Goal: Transaction & Acquisition: Book appointment/travel/reservation

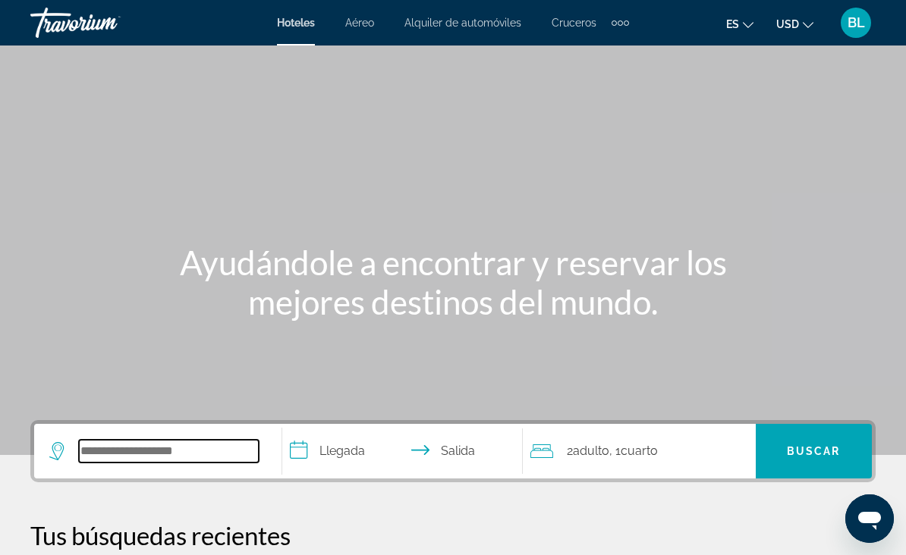
click at [138, 463] on input "Search widget" at bounding box center [169, 451] width 180 height 23
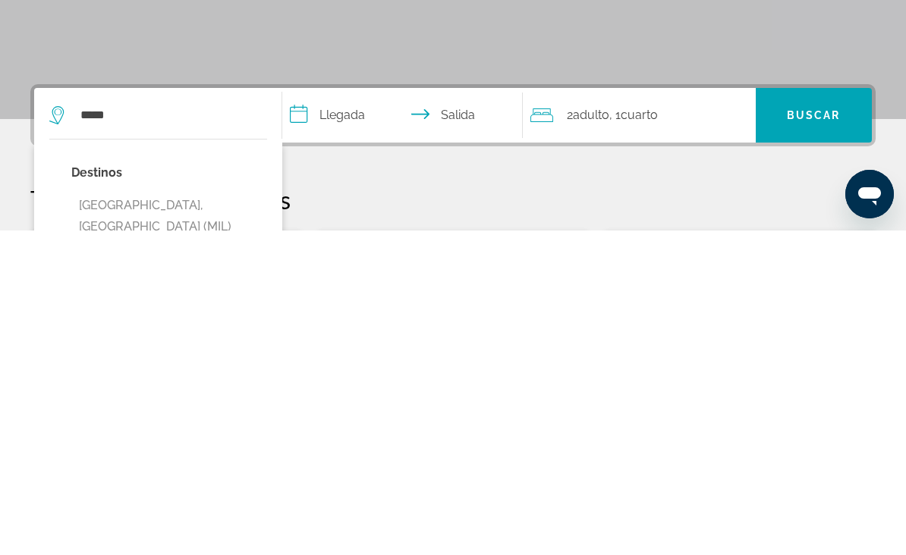
click at [174, 516] on button "[GEOGRAPHIC_DATA], [GEOGRAPHIC_DATA] (MIL)" at bounding box center [169, 541] width 196 height 50
type input "**********"
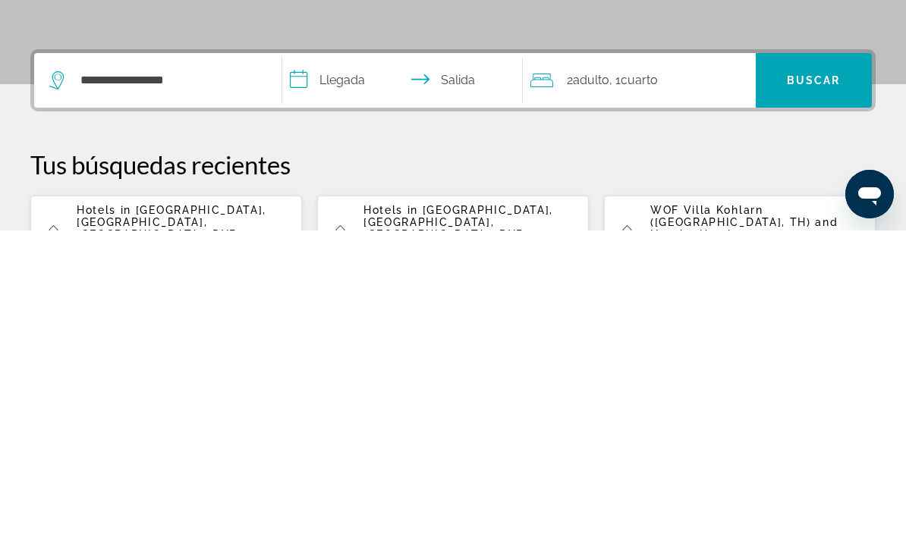
click at [358, 378] on input "**********" at bounding box center [405, 407] width 247 height 59
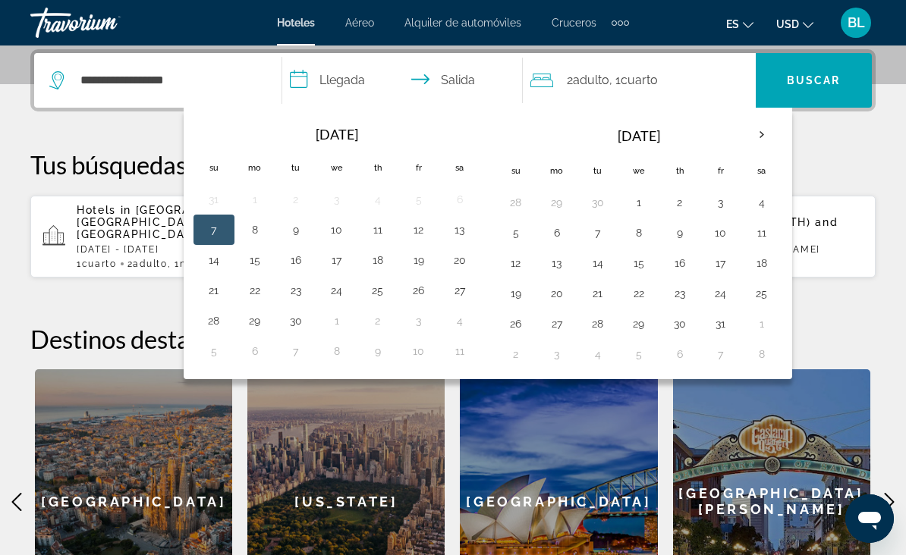
click at [218, 261] on button "14" at bounding box center [214, 260] width 24 height 21
click at [300, 264] on button "16" at bounding box center [296, 260] width 24 height 21
type input "**********"
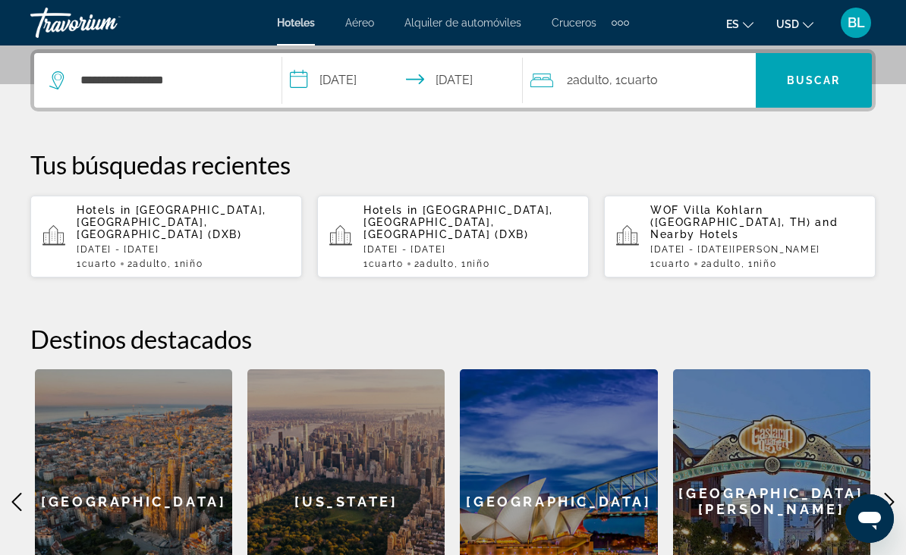
click at [829, 68] on span "Search widget" at bounding box center [814, 80] width 116 height 36
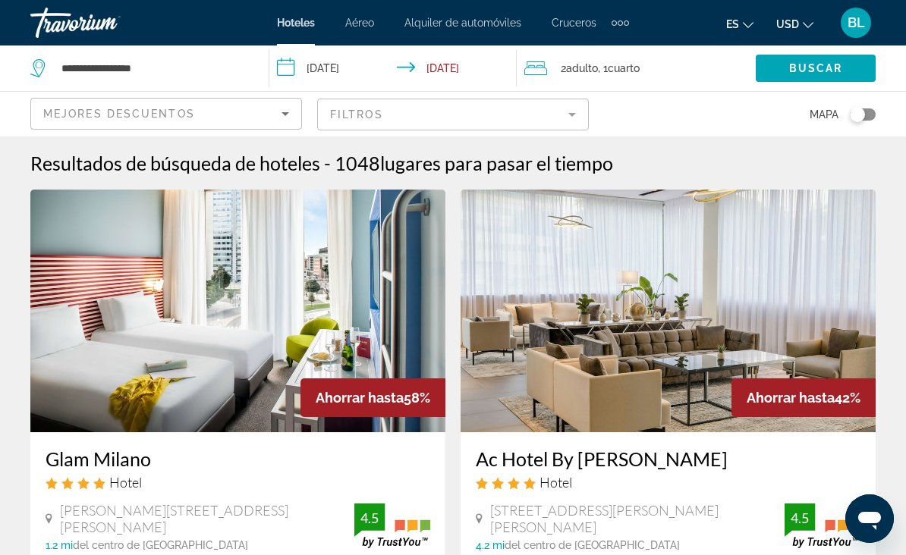
click at [539, 160] on span "lugares para pasar el tiempo" at bounding box center [496, 163] width 233 height 23
click at [505, 162] on span "lugares para pasar el tiempo" at bounding box center [496, 163] width 233 height 23
click at [498, 163] on span "lugares para pasar el tiempo" at bounding box center [496, 163] width 233 height 23
click at [499, 168] on span "lugares para pasar el tiempo" at bounding box center [496, 163] width 233 height 23
click at [495, 156] on span "lugares para pasar el tiempo" at bounding box center [496, 163] width 233 height 23
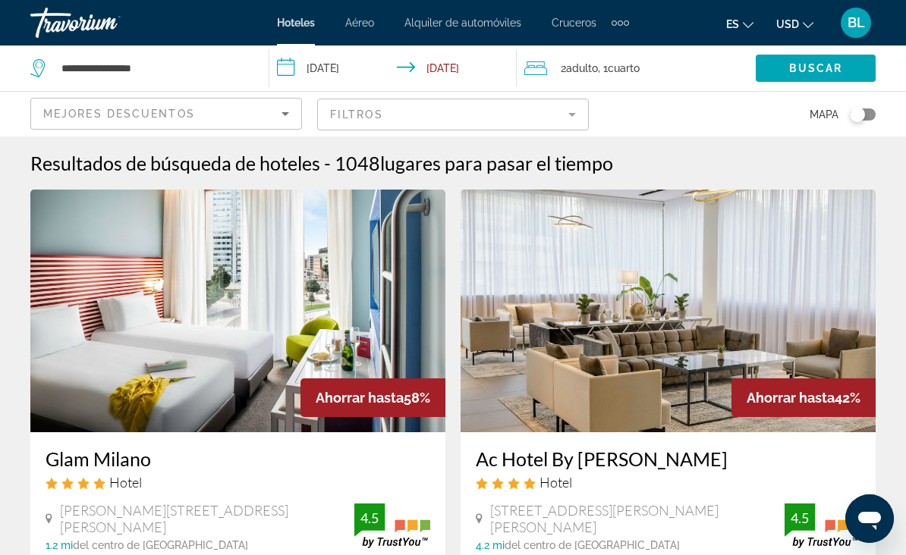
click at [528, 163] on span "lugares para pasar el tiempo" at bounding box center [496, 163] width 233 height 23
click at [542, 115] on mat-form-field "Filtros" at bounding box center [453, 115] width 272 height 32
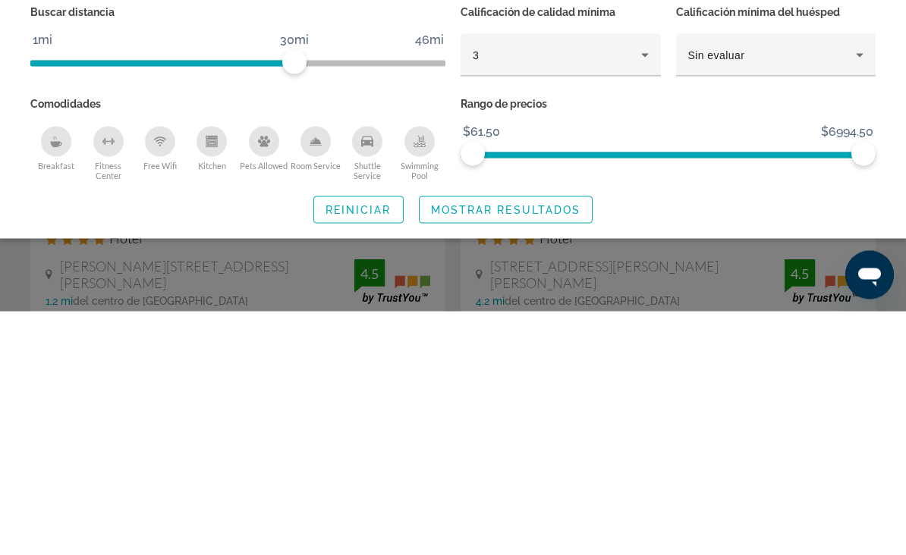
click at [561, 290] on div "3" at bounding box center [557, 299] width 168 height 18
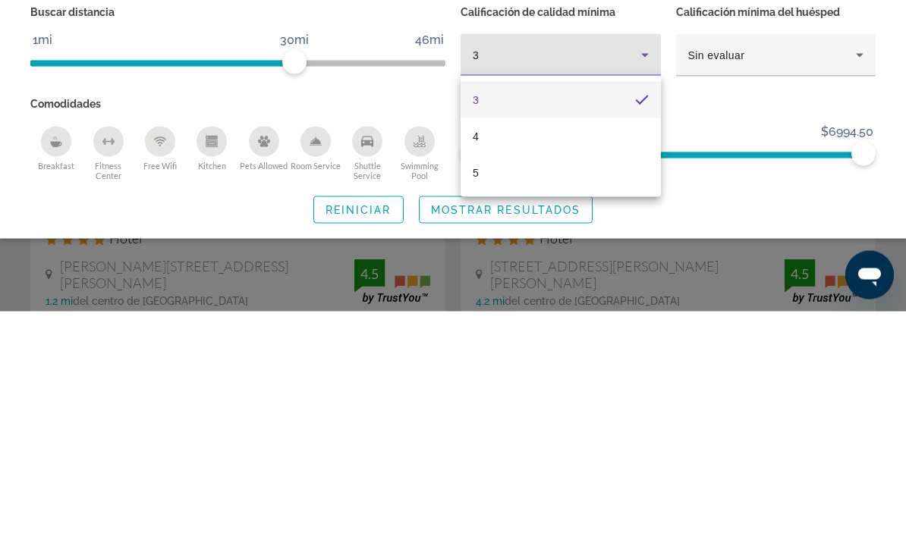
scroll to position [244, 0]
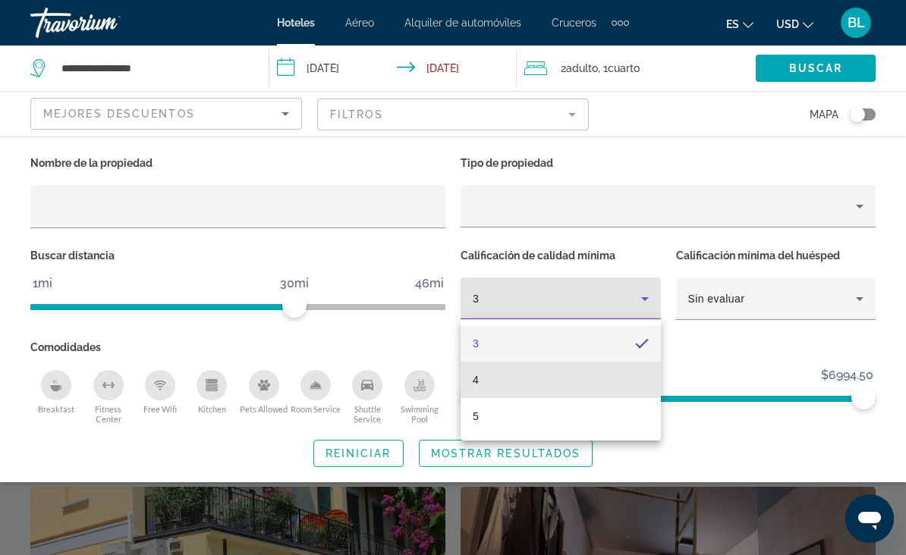
click at [518, 385] on mat-option "4" at bounding box center [560, 380] width 200 height 36
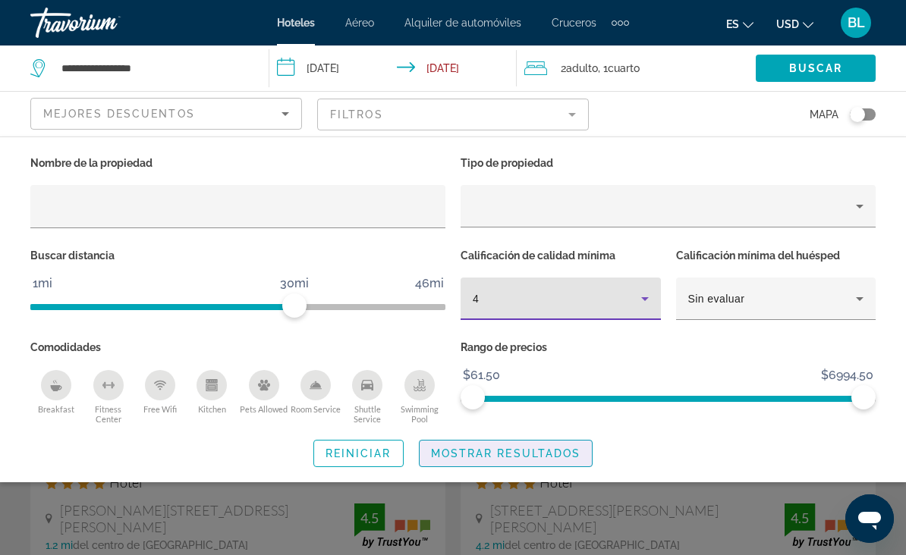
click at [539, 452] on span "Mostrar resultados" at bounding box center [506, 454] width 150 height 12
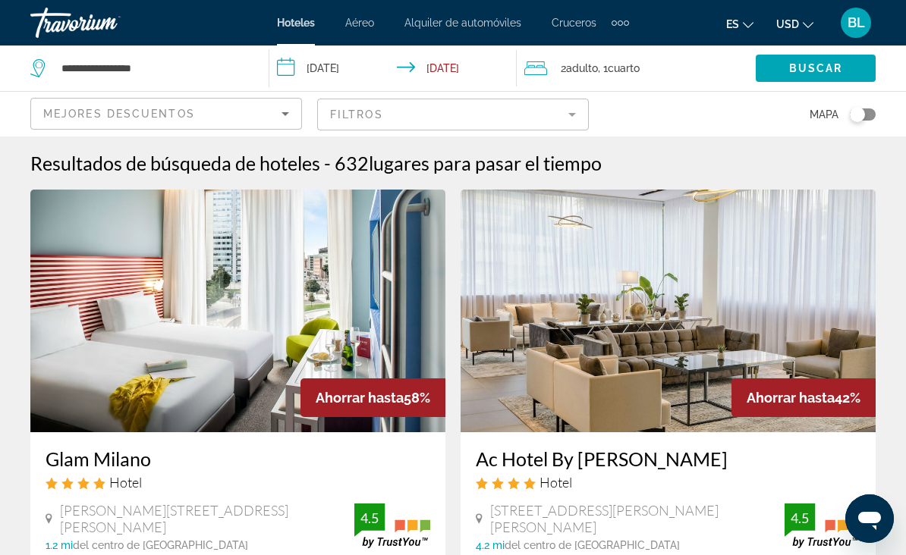
click at [372, 316] on img "Main content" at bounding box center [237, 311] width 415 height 243
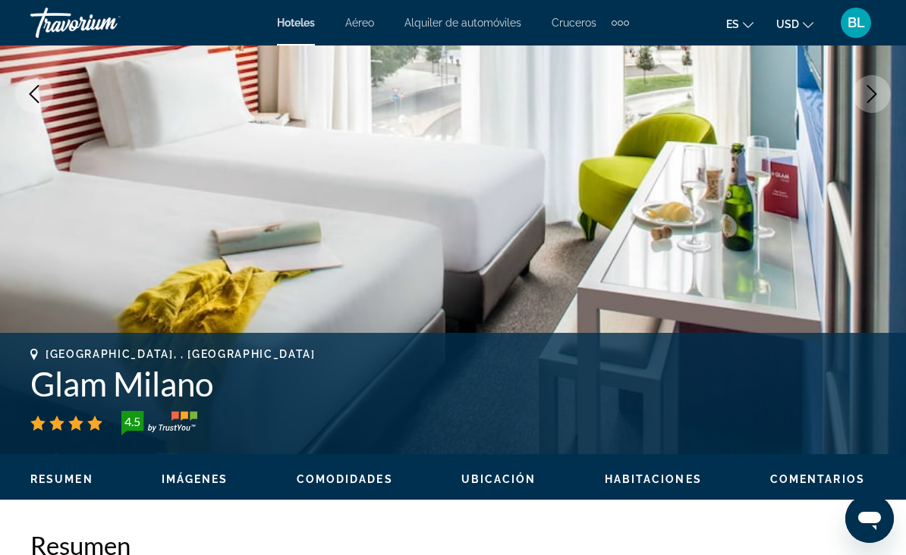
scroll to position [297, 0]
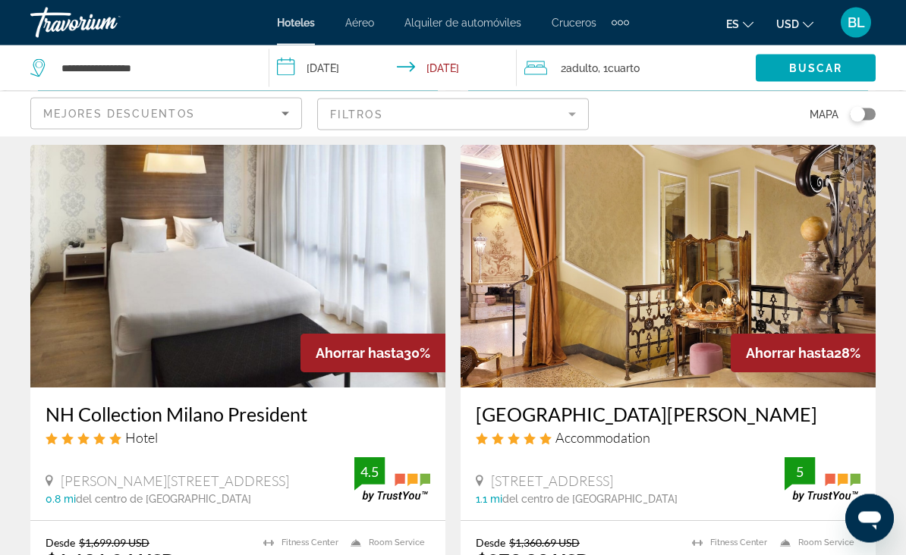
scroll to position [1128, 0]
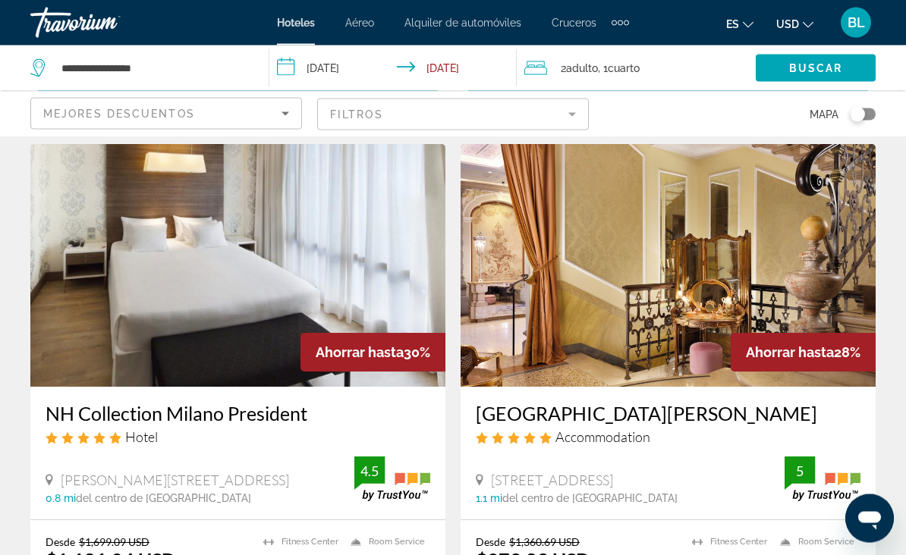
click at [833, 286] on img "Main content" at bounding box center [667, 266] width 415 height 243
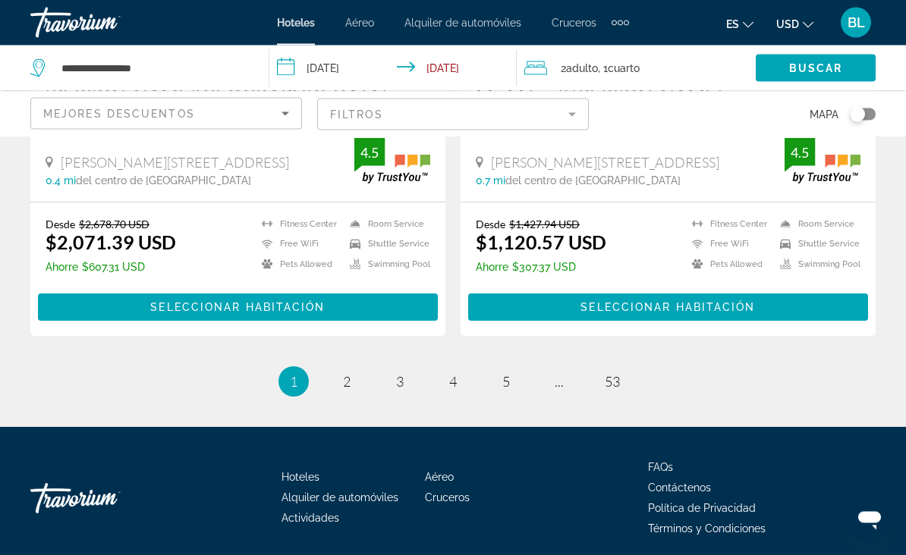
scroll to position [3077, 0]
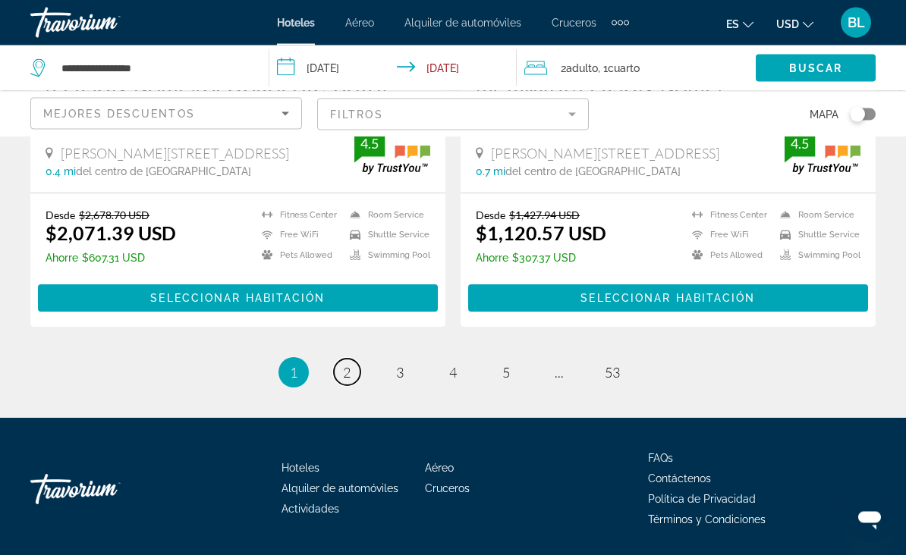
click at [355, 373] on link "page 2" at bounding box center [347, 373] width 27 height 27
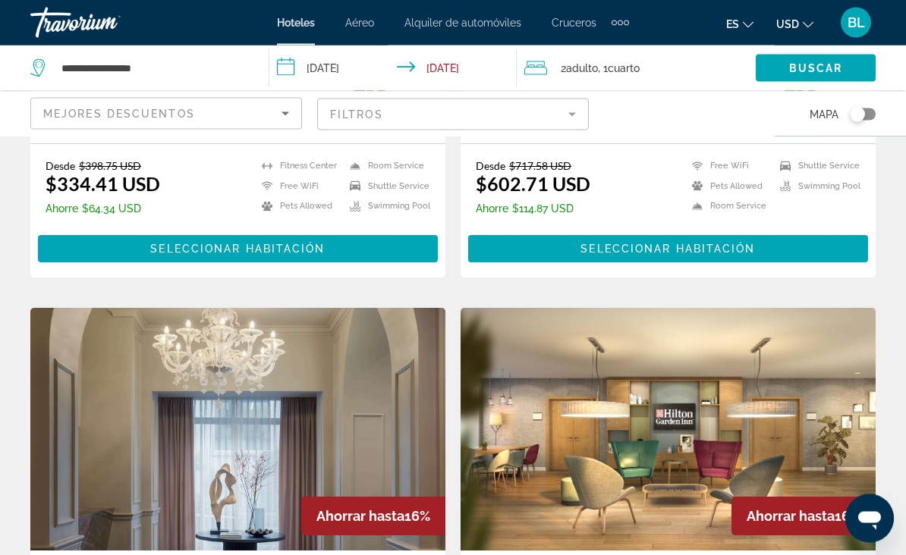
scroll to position [2078, 0]
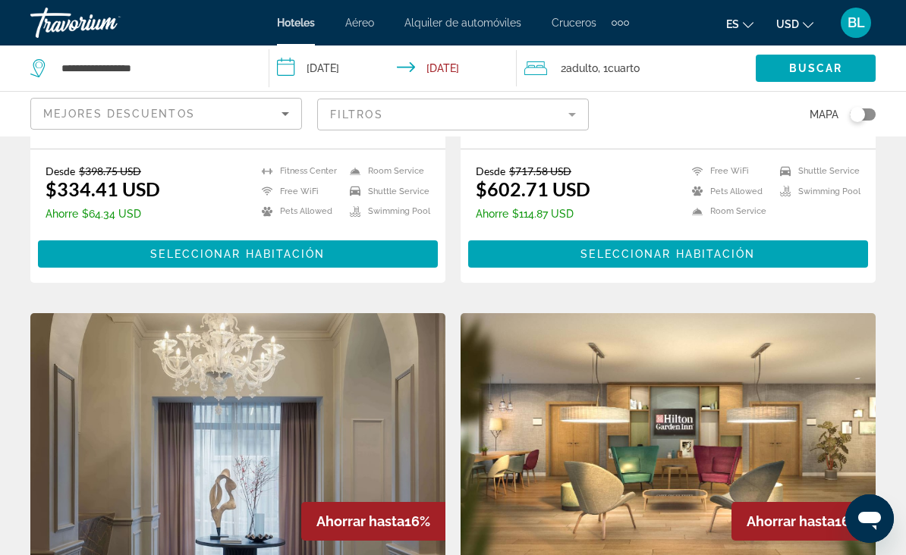
click at [564, 114] on mat-form-field "Filtros" at bounding box center [453, 115] width 272 height 32
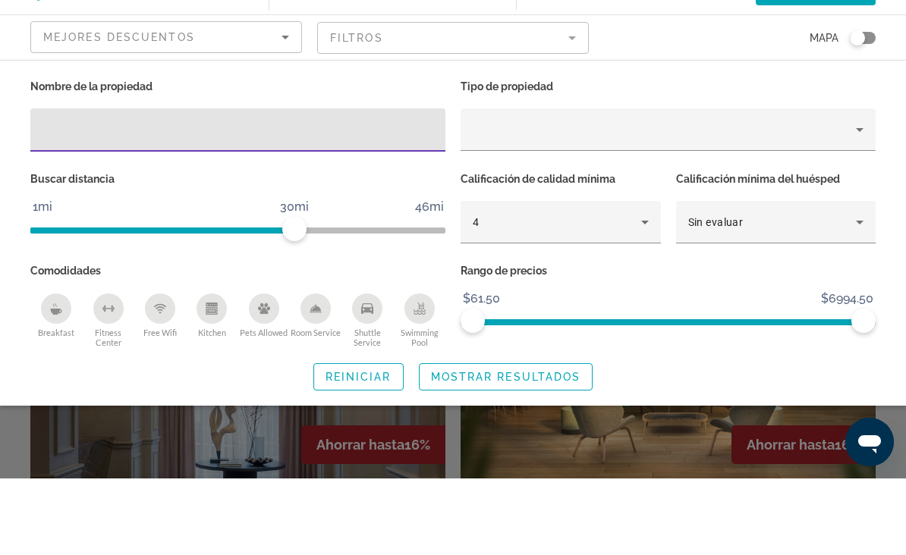
click at [603, 290] on div "4" at bounding box center [557, 299] width 168 height 18
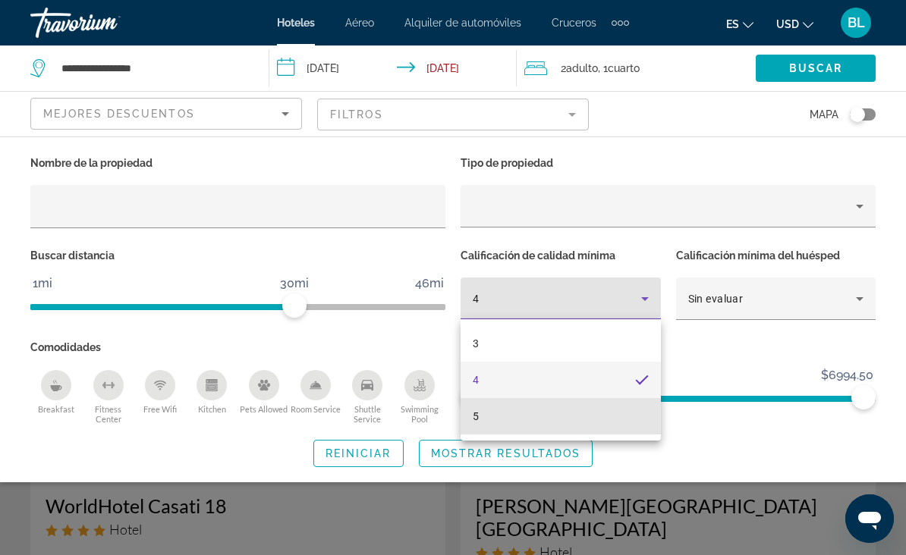
click at [535, 423] on mat-option "5" at bounding box center [560, 416] width 200 height 36
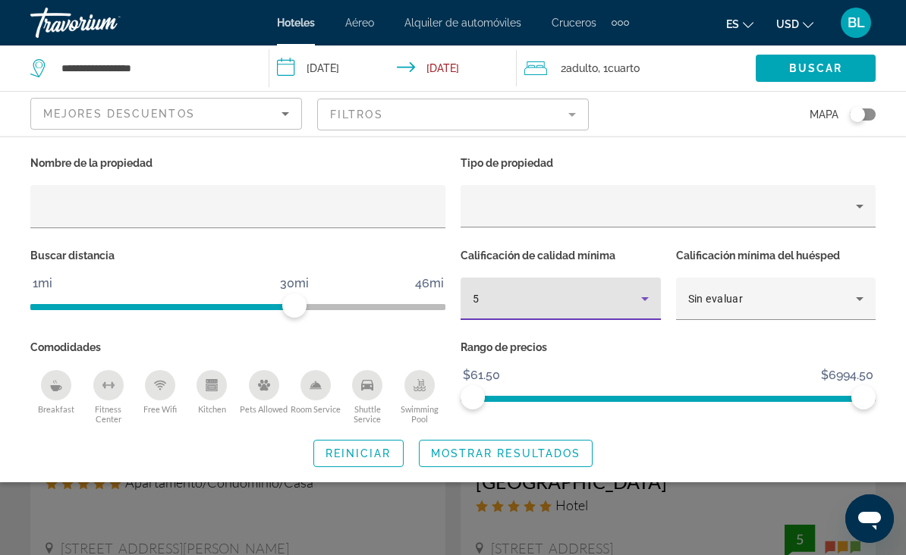
click at [536, 448] on span "Mostrar resultados" at bounding box center [506, 454] width 150 height 12
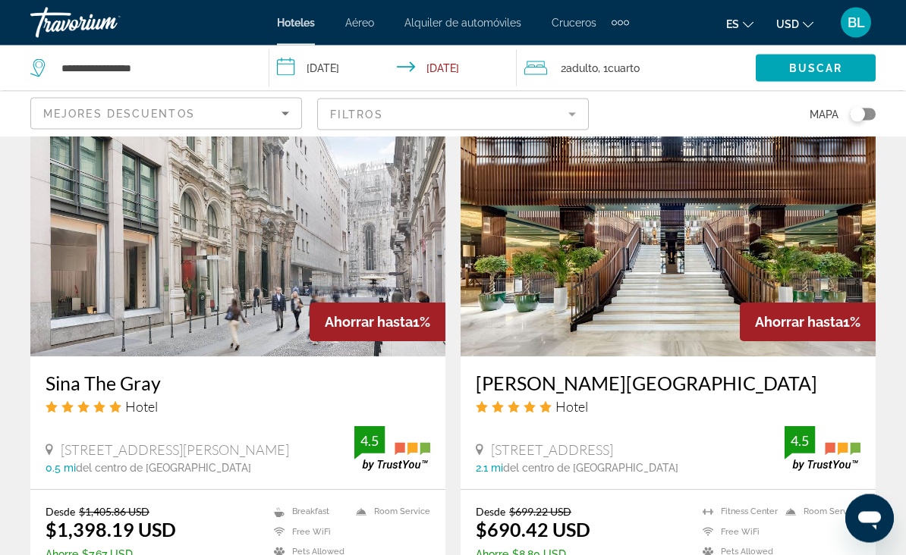
scroll to position [2833, 0]
click at [785, 182] on img "Main content" at bounding box center [667, 235] width 415 height 243
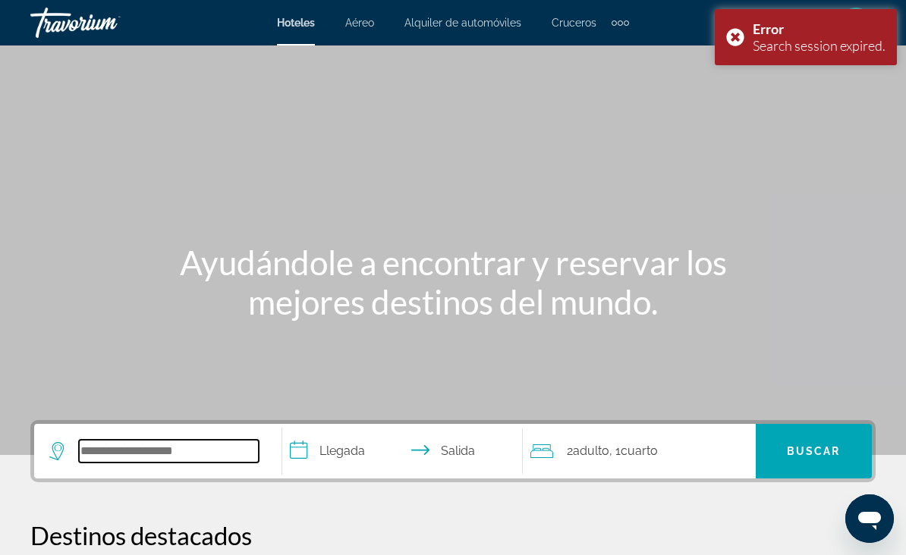
click at [214, 462] on input "Search widget" at bounding box center [169, 451] width 180 height 23
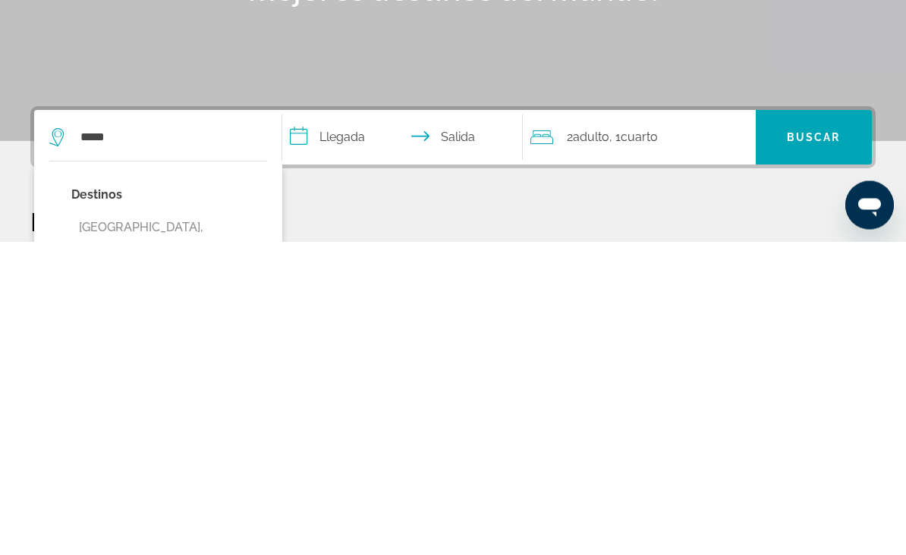
click at [146, 527] on button "[GEOGRAPHIC_DATA], [GEOGRAPHIC_DATA] (MIL)" at bounding box center [169, 552] width 196 height 50
type input "**********"
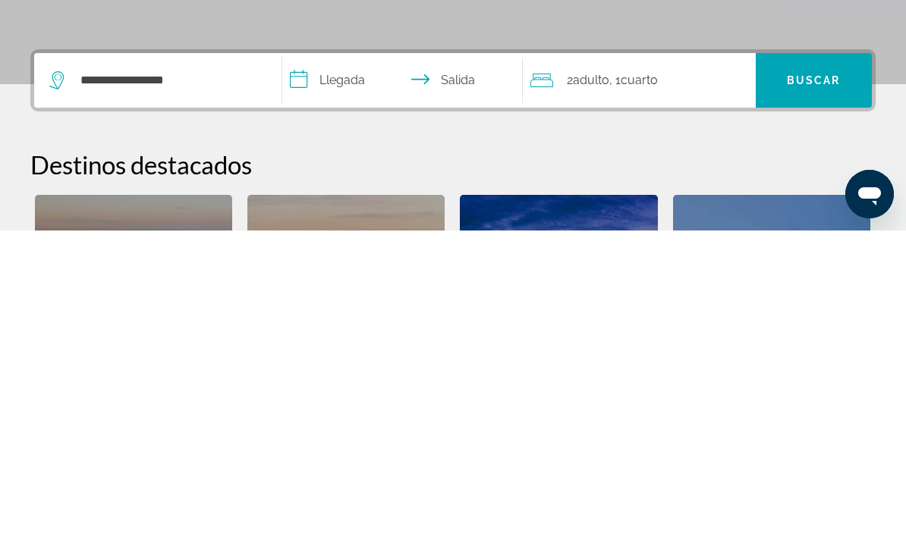
click at [366, 378] on input "**********" at bounding box center [405, 407] width 247 height 59
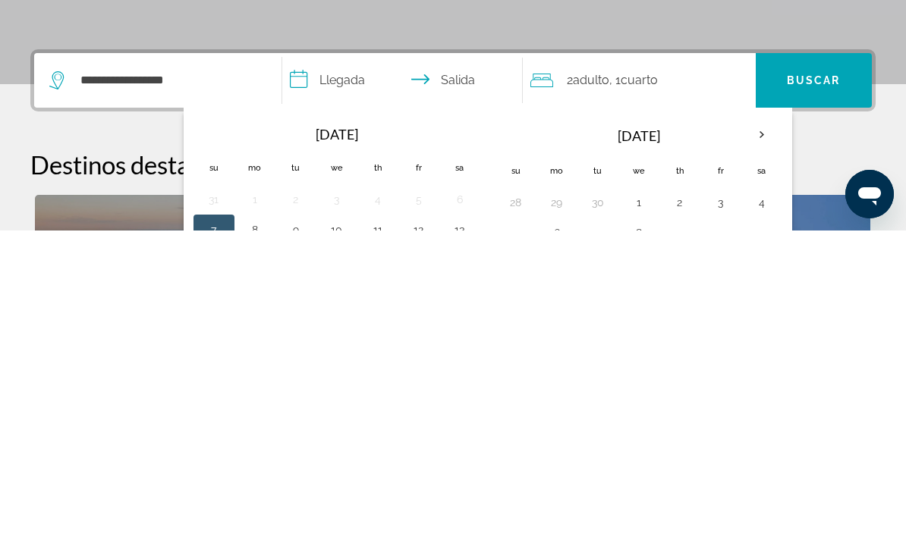
scroll to position [371, 0]
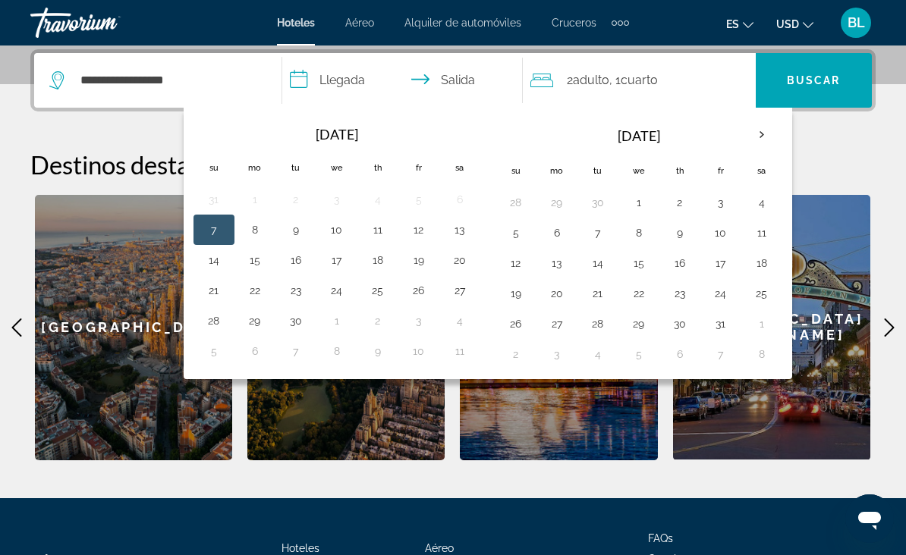
click at [755, 142] on th "Next month" at bounding box center [761, 134] width 41 height 33
click at [757, 138] on th "Next month" at bounding box center [761, 134] width 41 height 33
click at [677, 263] on button "18" at bounding box center [680, 263] width 24 height 21
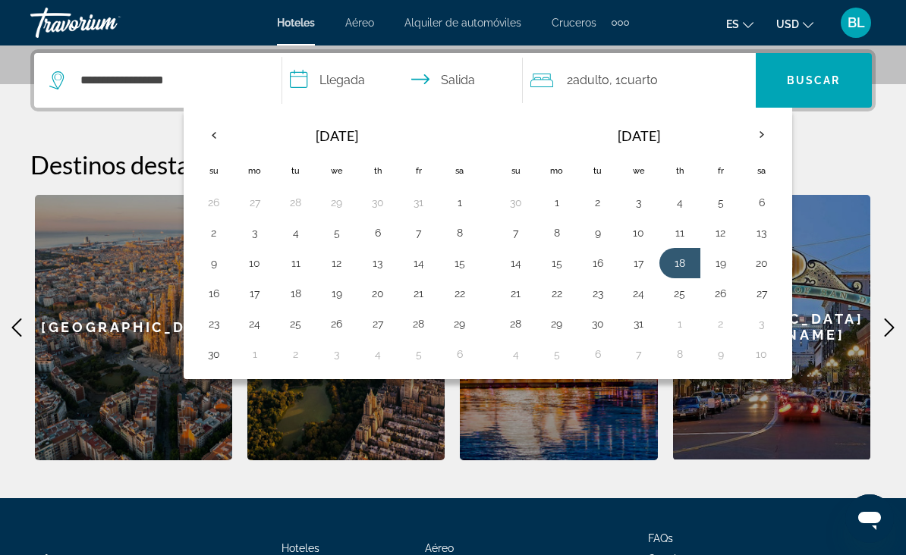
click at [638, 294] on button "24" at bounding box center [639, 293] width 24 height 21
type input "**********"
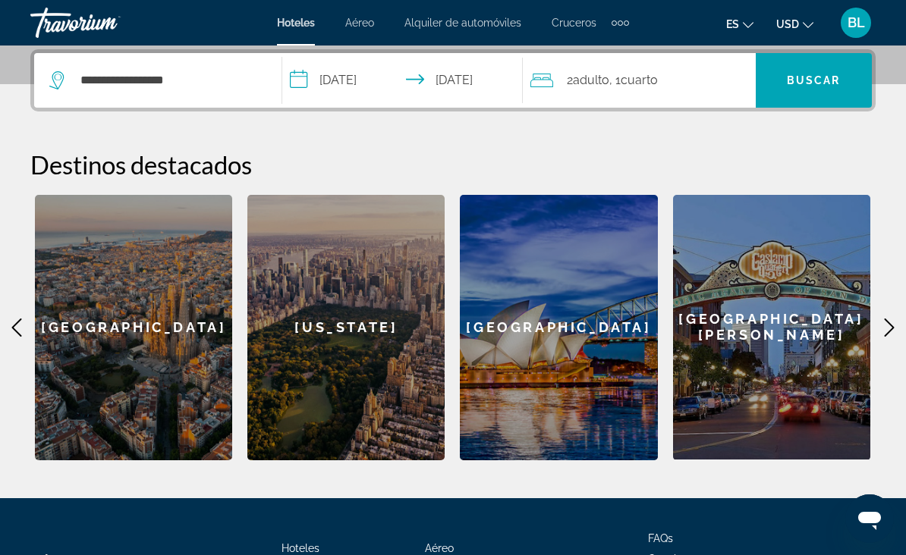
click at [708, 85] on div "2 Adulto Adulto , 1 Cuarto habitaciones" at bounding box center [642, 80] width 225 height 21
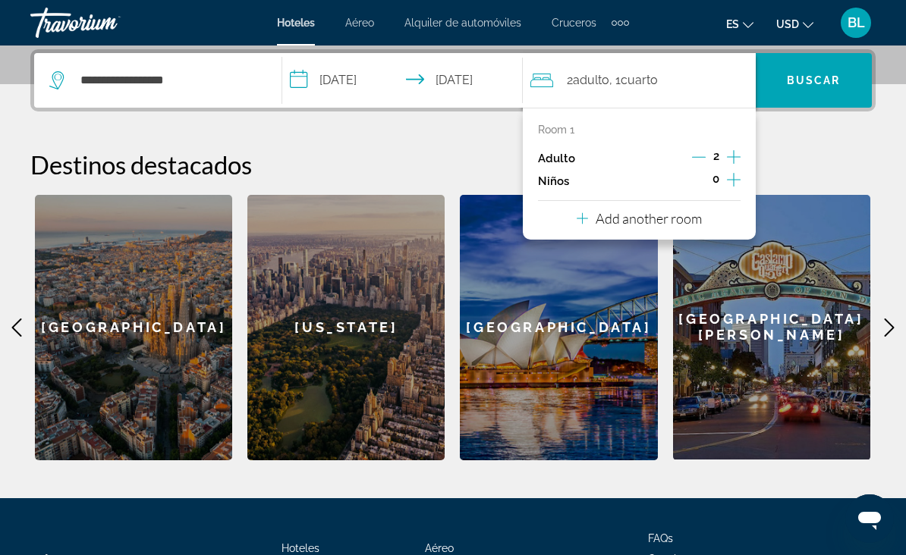
click at [732, 180] on icon "Increment children" at bounding box center [734, 180] width 14 height 18
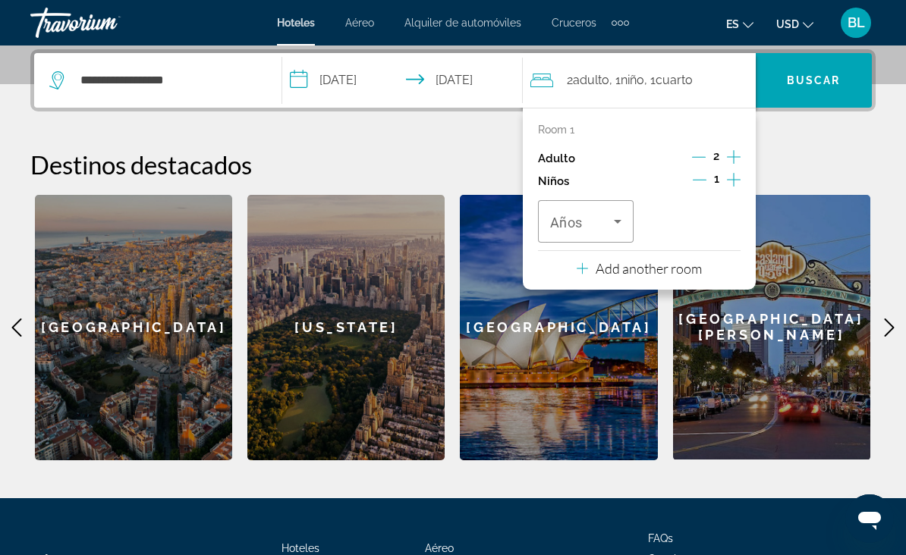
click at [596, 222] on span "Travelers: 2 adults, 1 child" at bounding box center [582, 221] width 64 height 18
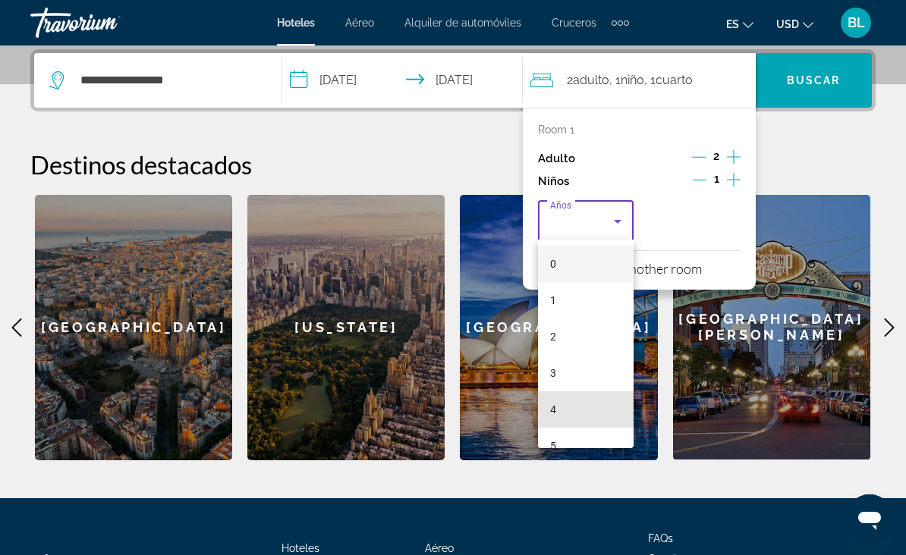
click at [570, 406] on mat-option "4" at bounding box center [586, 409] width 96 height 36
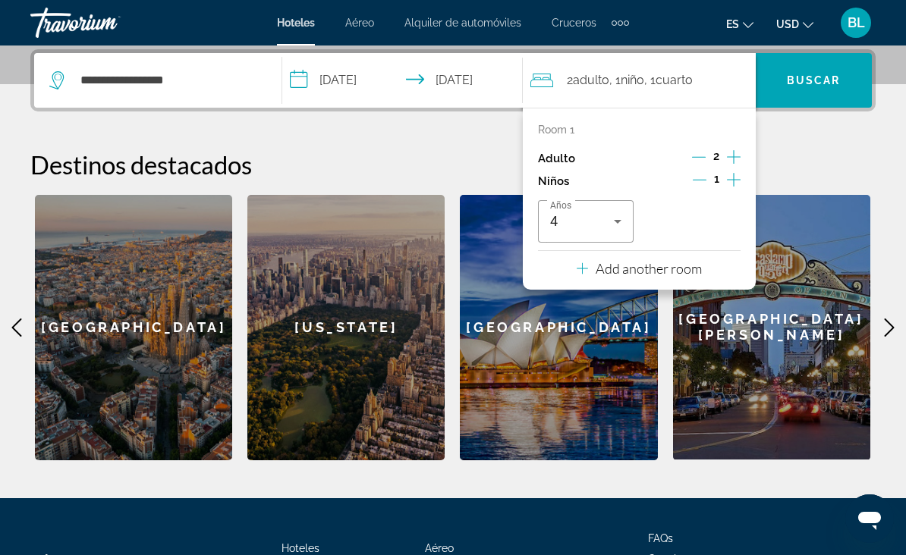
click at [796, 74] on span "Buscar" at bounding box center [814, 80] width 54 height 12
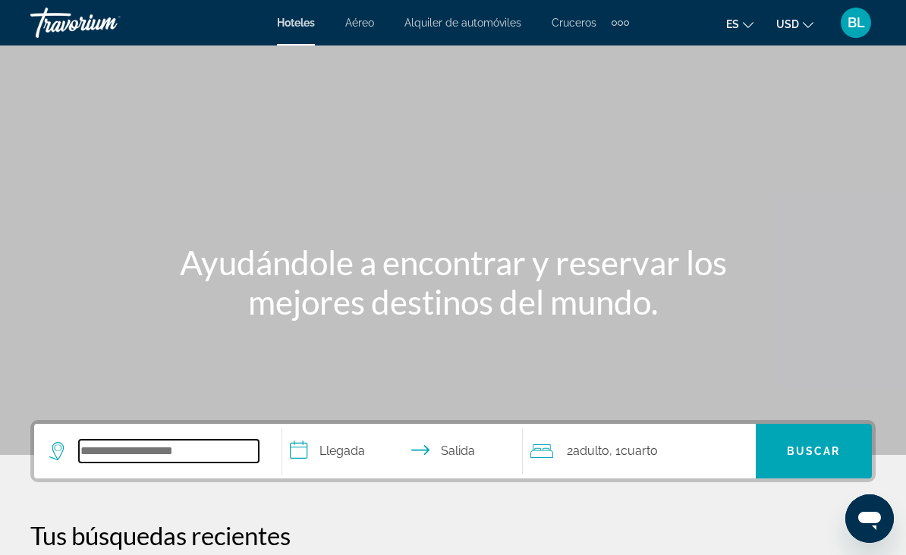
click at [204, 445] on input "Search widget" at bounding box center [169, 451] width 180 height 23
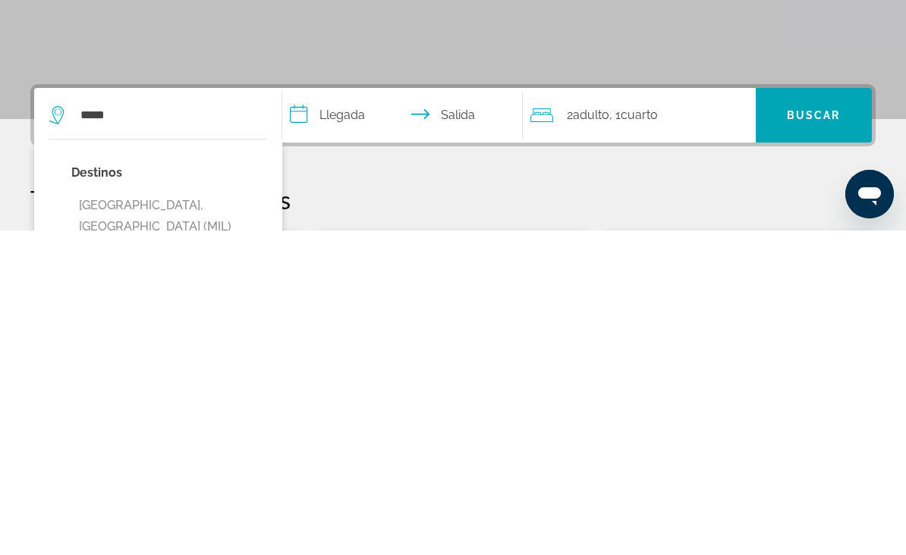
click at [142, 516] on button "[GEOGRAPHIC_DATA], [GEOGRAPHIC_DATA] (MIL)" at bounding box center [169, 541] width 196 height 50
type input "**********"
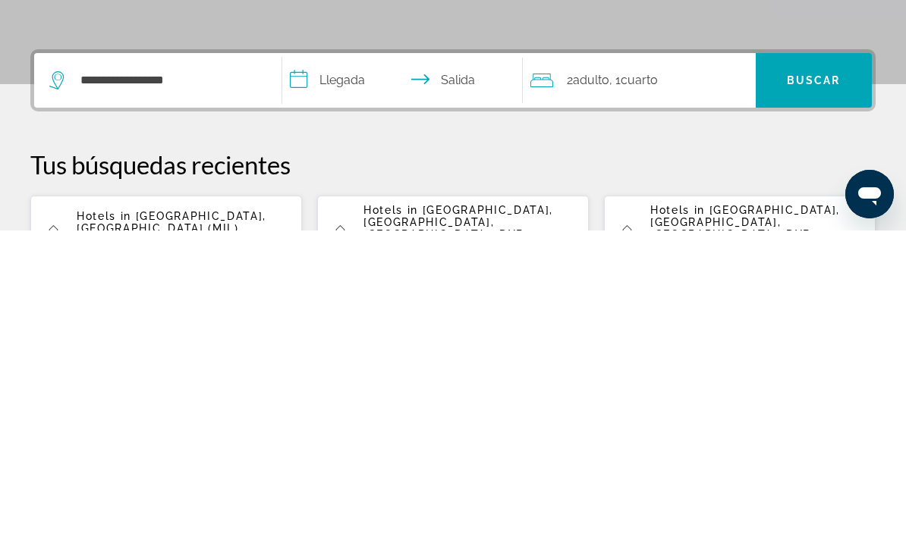
click at [356, 378] on input "**********" at bounding box center [405, 407] width 247 height 59
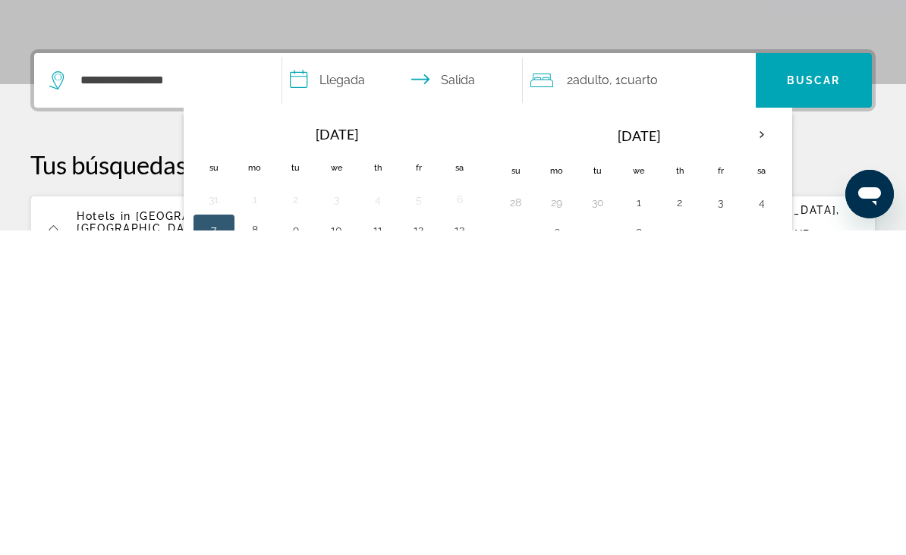
scroll to position [371, 0]
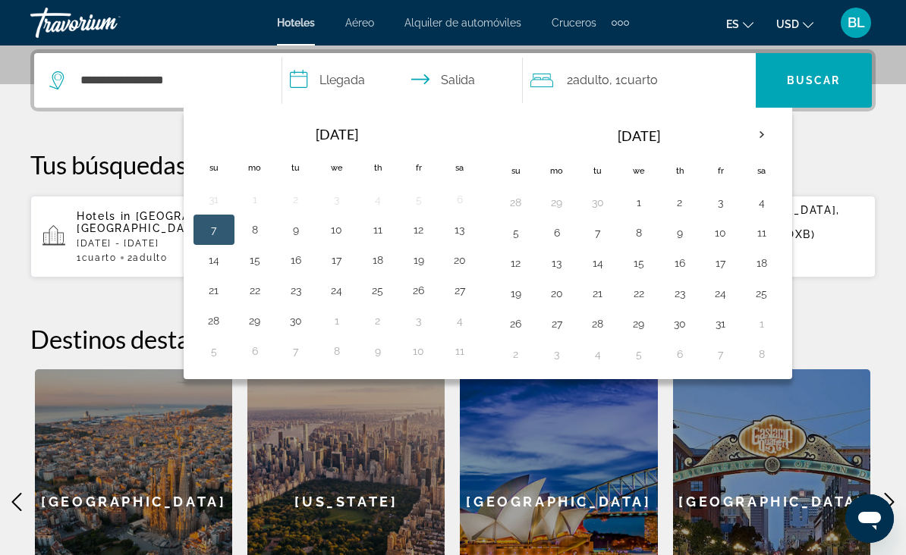
click at [771, 127] on th "Next month" at bounding box center [761, 134] width 41 height 33
click at [766, 135] on th "Next month" at bounding box center [761, 134] width 41 height 33
click at [521, 240] on button "7" at bounding box center [516, 232] width 24 height 21
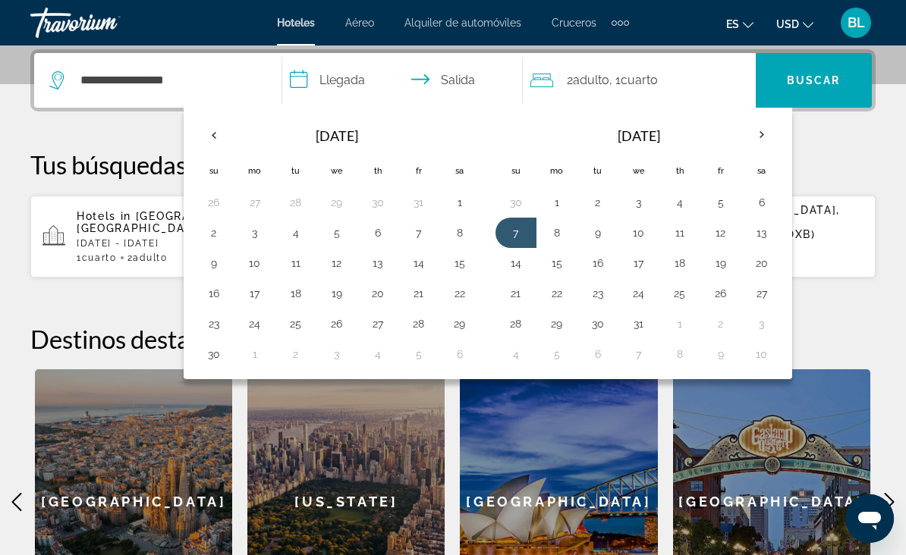
click at [765, 230] on button "13" at bounding box center [761, 232] width 24 height 21
type input "**********"
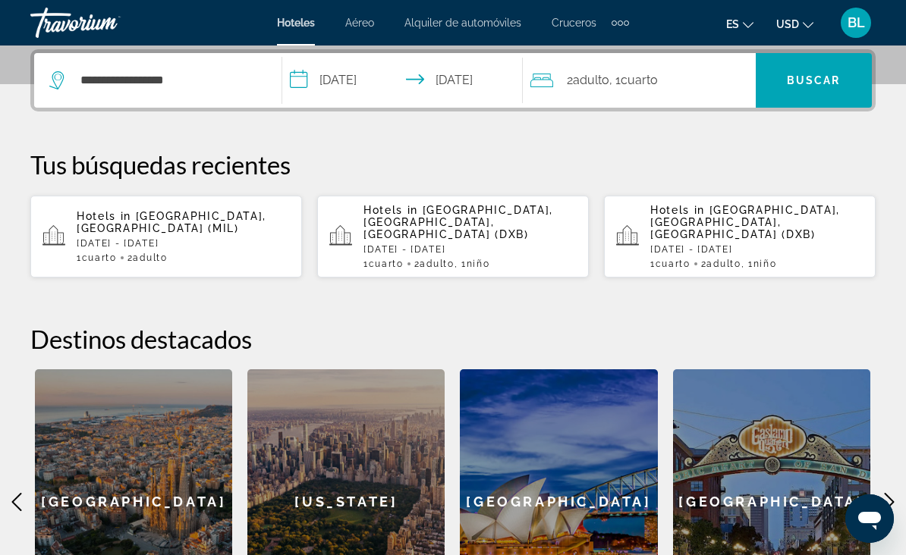
click at [664, 86] on div "2 Adulto Adulto , 1 Cuarto habitaciones" at bounding box center [642, 80] width 225 height 21
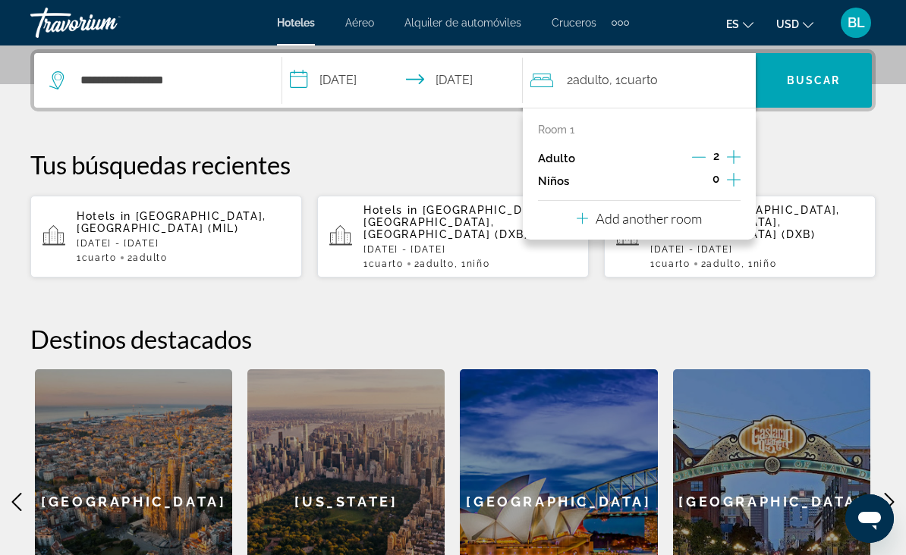
click at [740, 177] on icon "Increment children" at bounding box center [734, 180] width 14 height 14
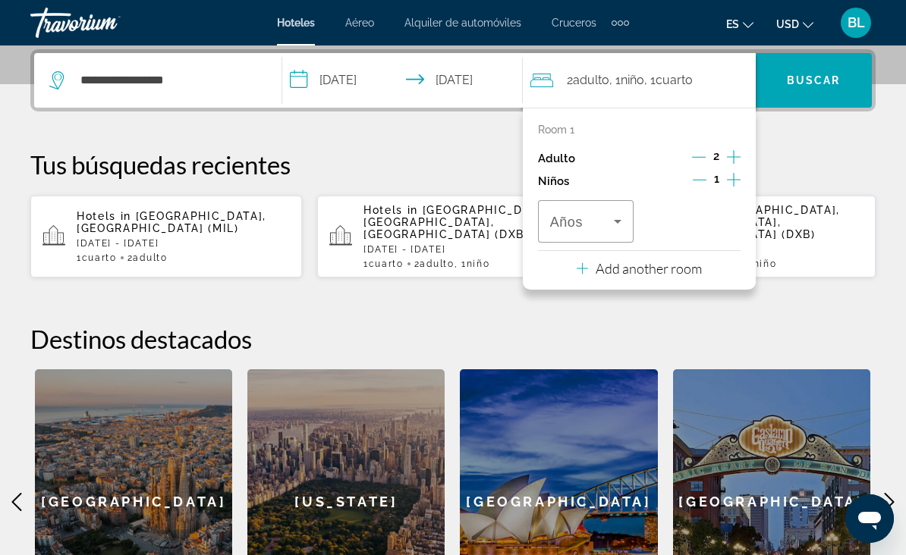
click at [595, 212] on span "Travelers: 2 adults, 1 child" at bounding box center [582, 221] width 64 height 18
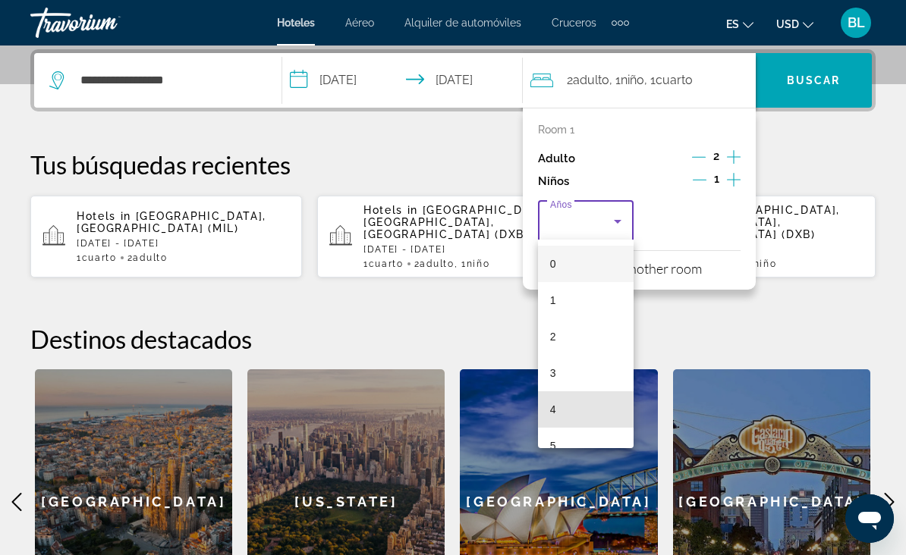
click at [581, 409] on mat-option "4" at bounding box center [586, 409] width 96 height 36
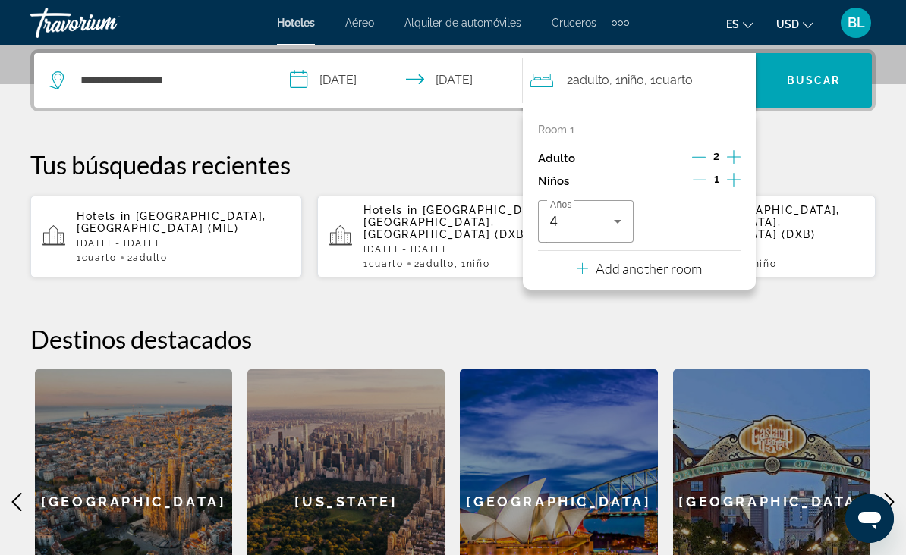
click at [797, 90] on span "Search widget" at bounding box center [814, 80] width 116 height 36
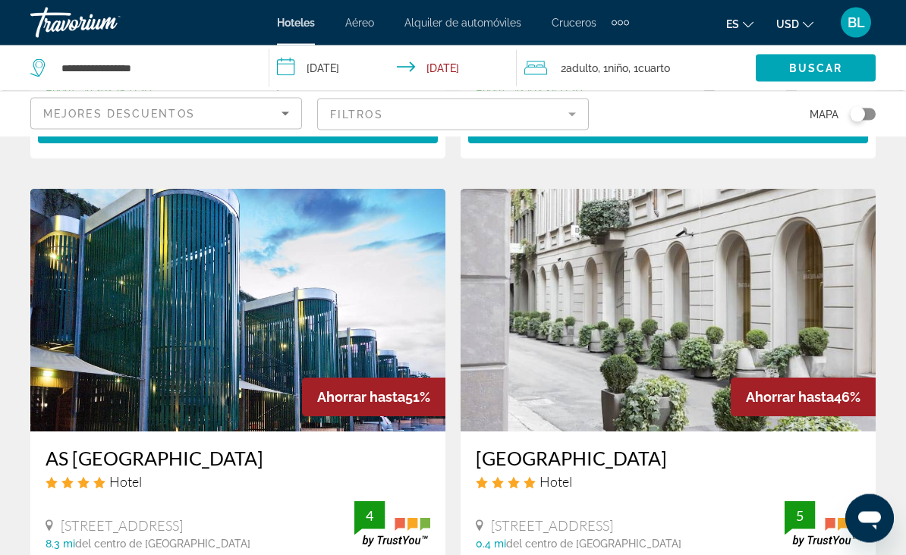
scroll to position [586, 0]
click at [783, 313] on img "Main content" at bounding box center [667, 310] width 415 height 243
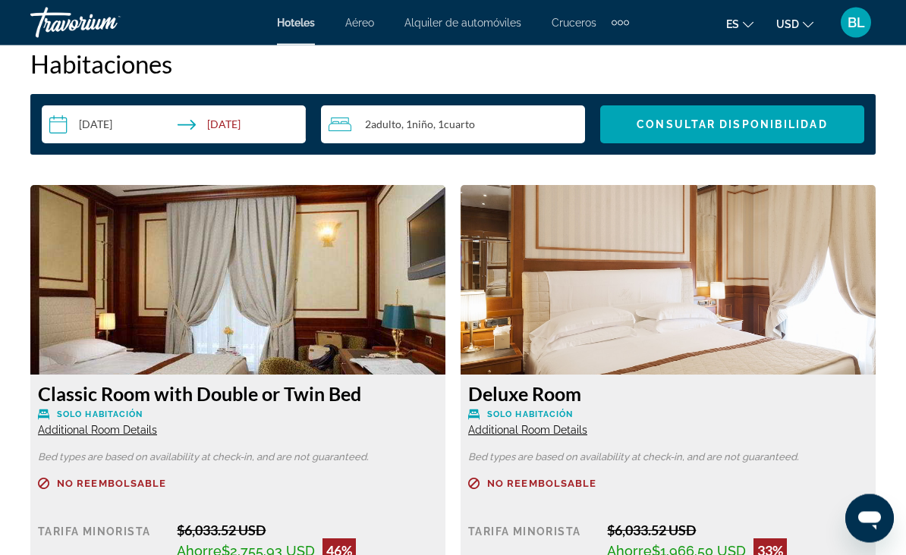
scroll to position [2214, 0]
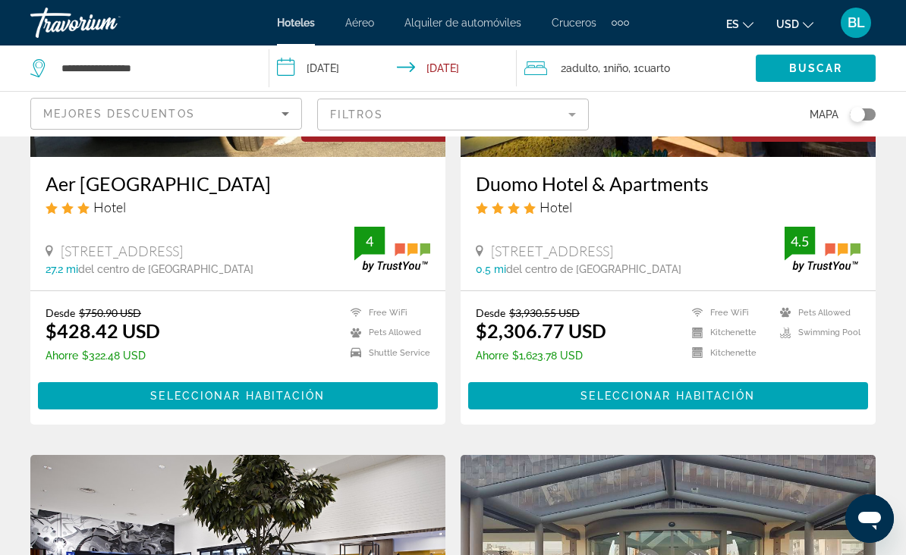
scroll to position [1915, 0]
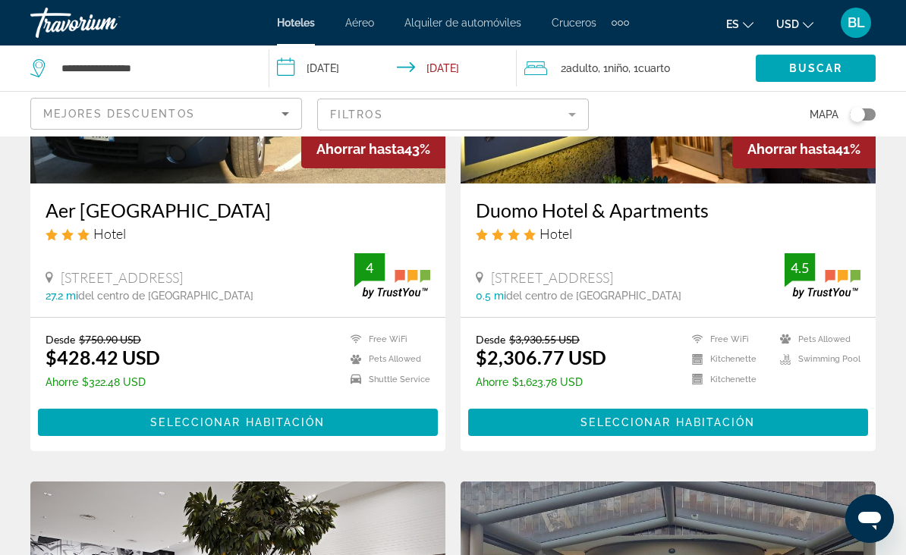
click at [564, 116] on mat-form-field "Filtros" at bounding box center [453, 115] width 272 height 32
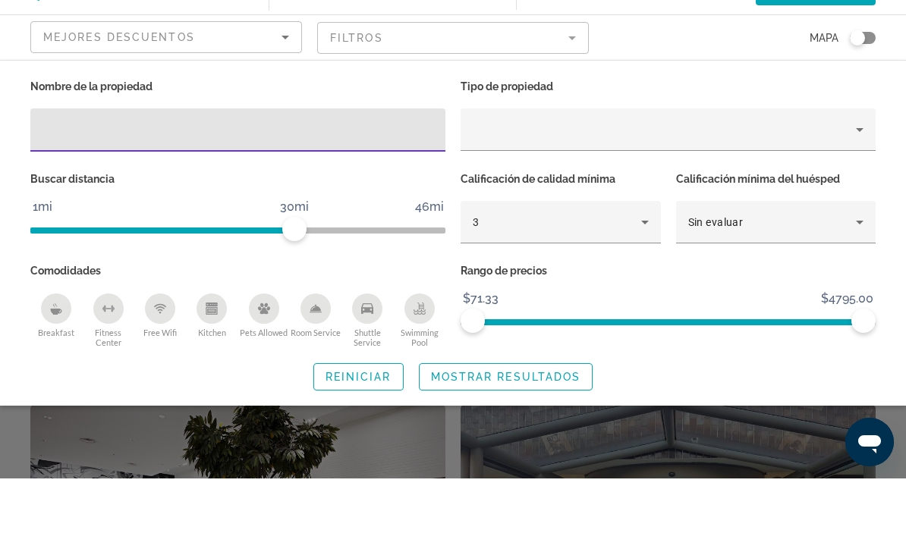
click at [536, 290] on div "3" at bounding box center [557, 299] width 168 height 18
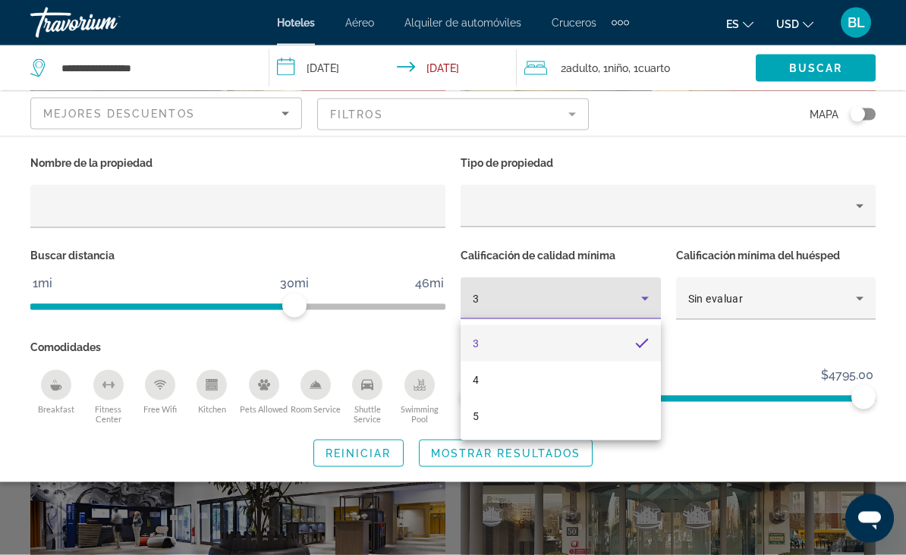
scroll to position [1990, 0]
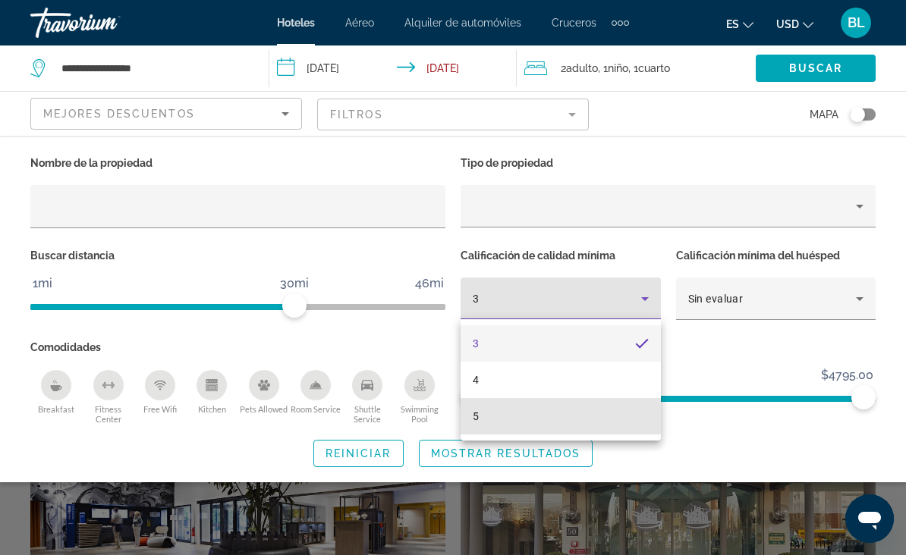
click at [517, 419] on mat-option "5" at bounding box center [560, 416] width 200 height 36
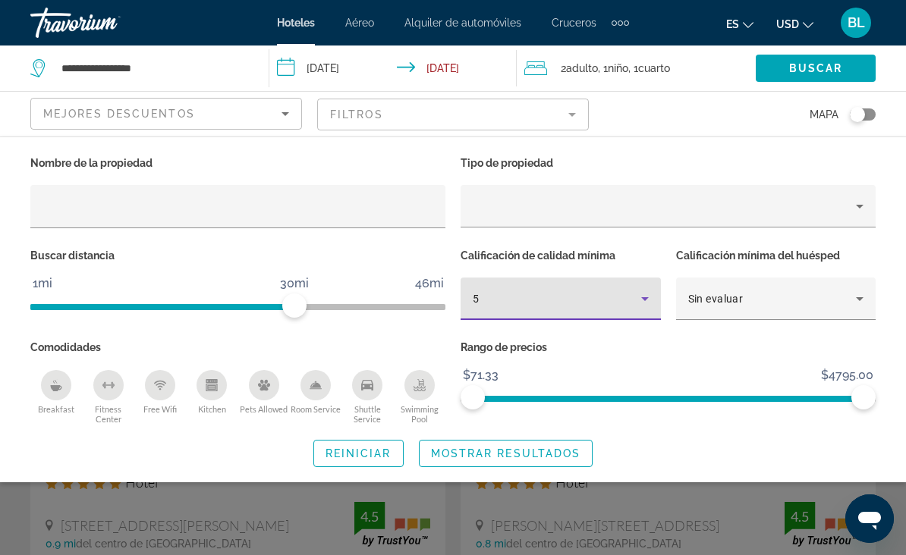
click at [522, 453] on span "Mostrar resultados" at bounding box center [506, 454] width 150 height 12
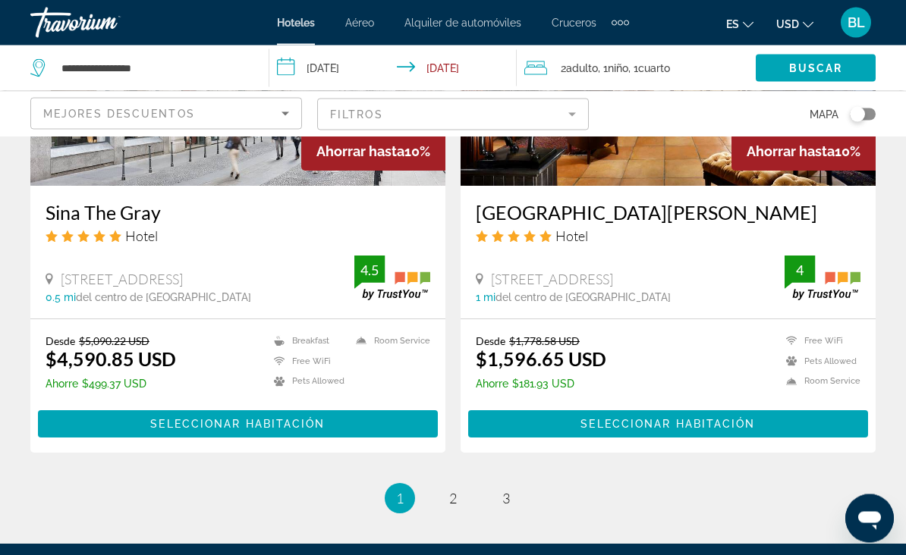
scroll to position [3043, 0]
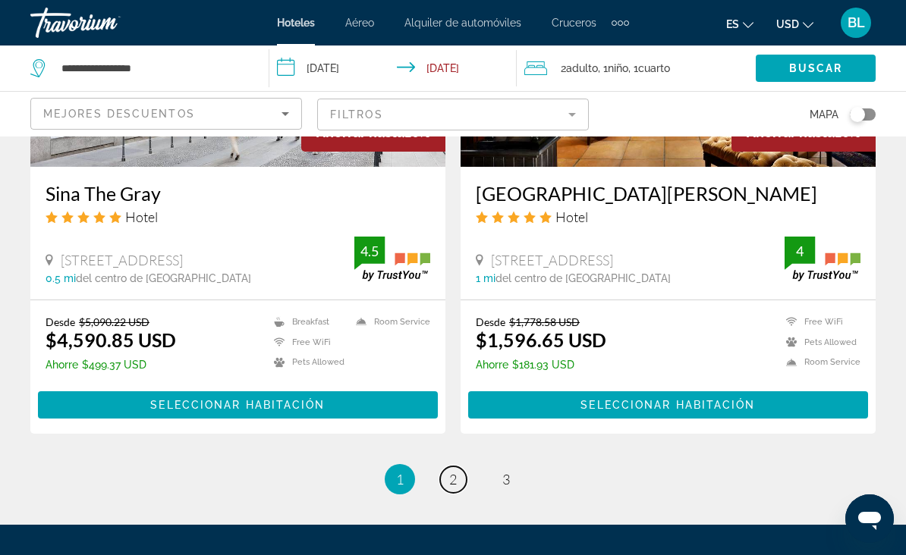
click at [456, 471] on span "2" at bounding box center [453, 479] width 8 height 17
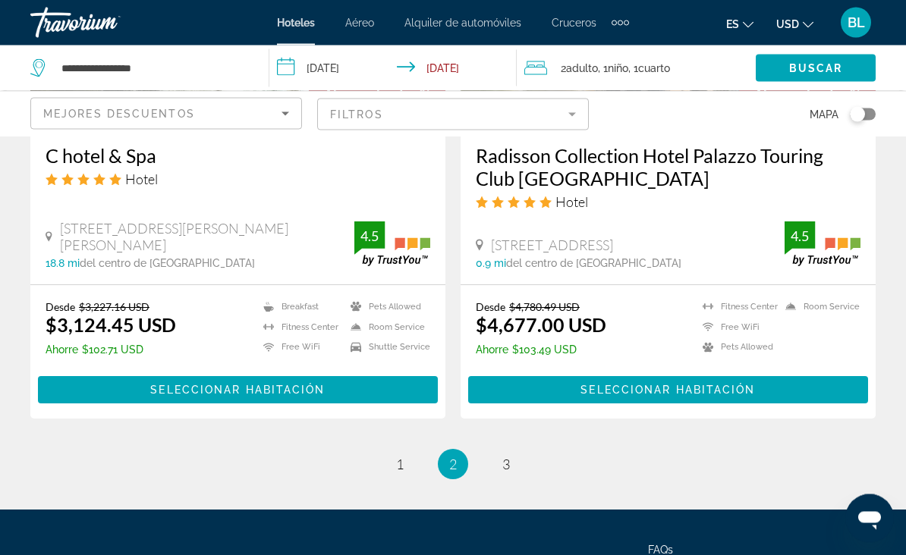
scroll to position [3033, 0]
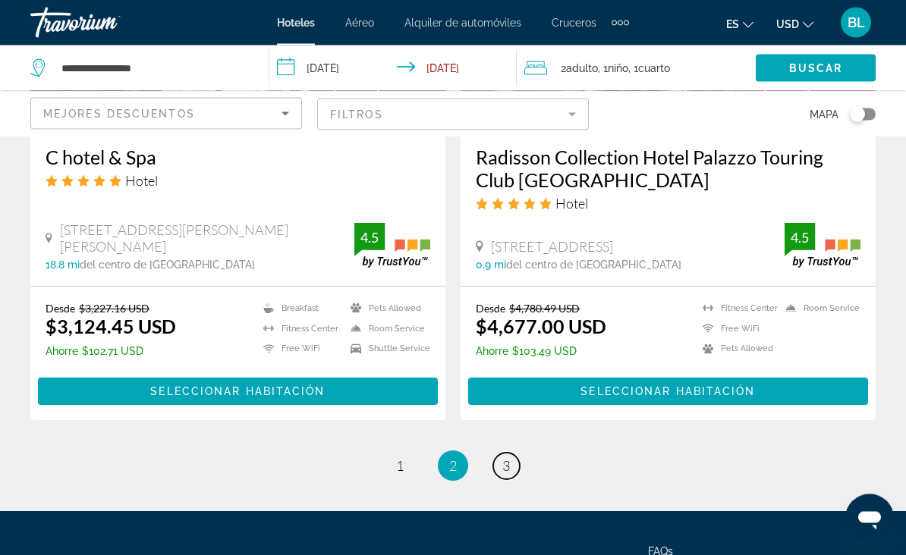
click at [504, 470] on span "3" at bounding box center [506, 466] width 8 height 17
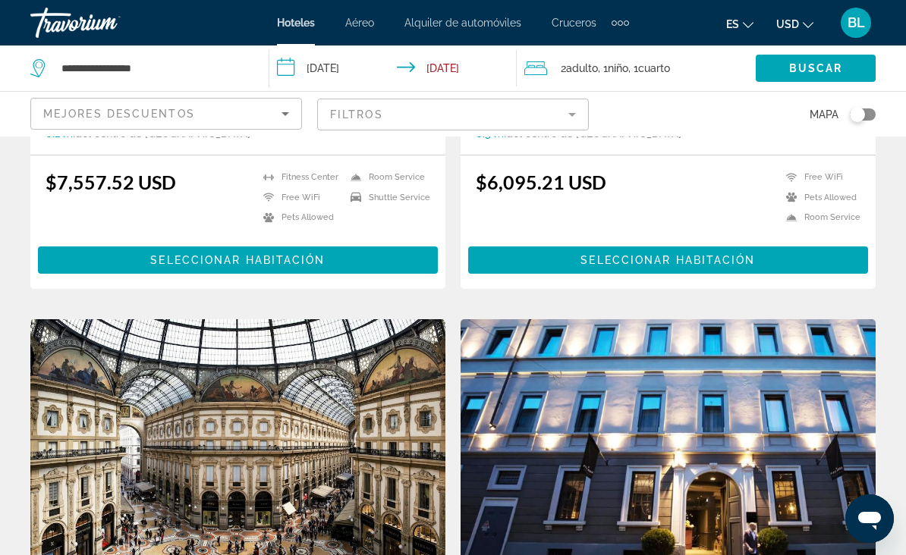
scroll to position [2004, 0]
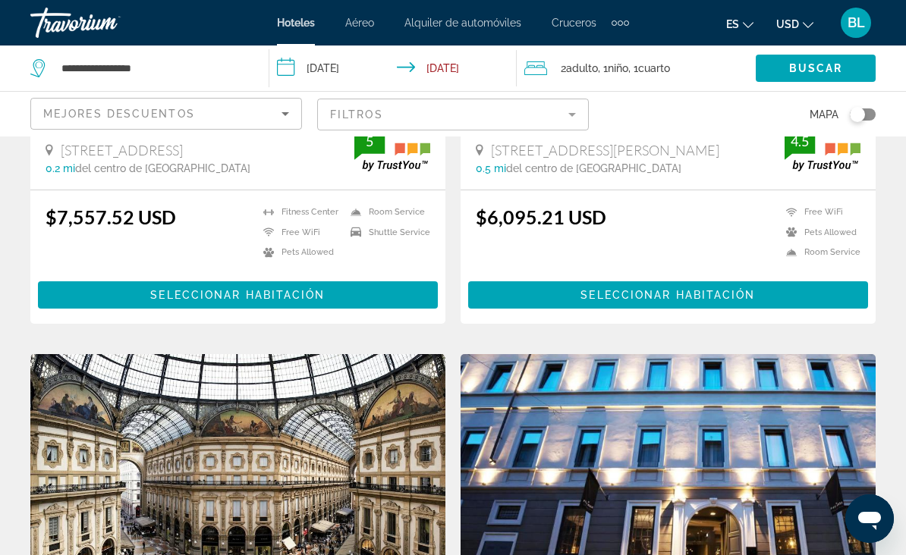
click at [558, 113] on mat-form-field "Filtros" at bounding box center [453, 115] width 272 height 32
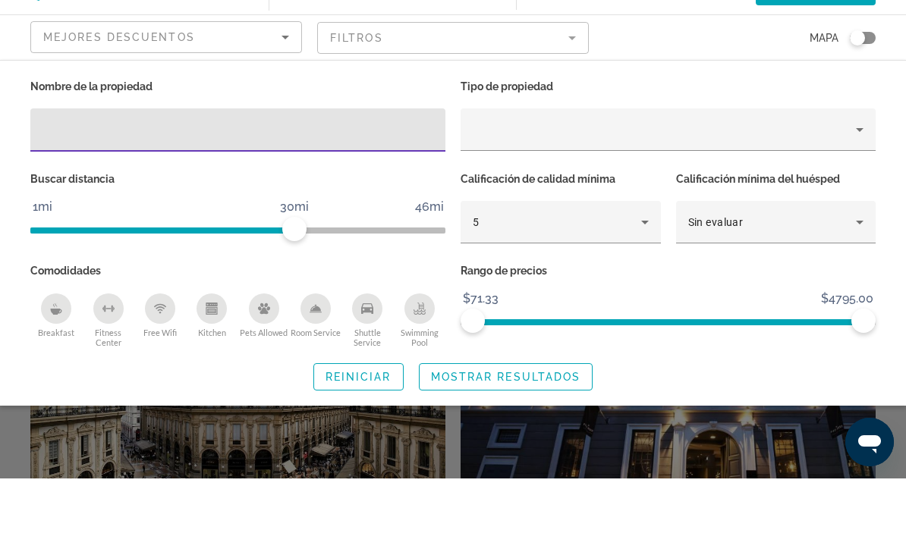
click at [536, 290] on div "5" at bounding box center [557, 299] width 168 height 18
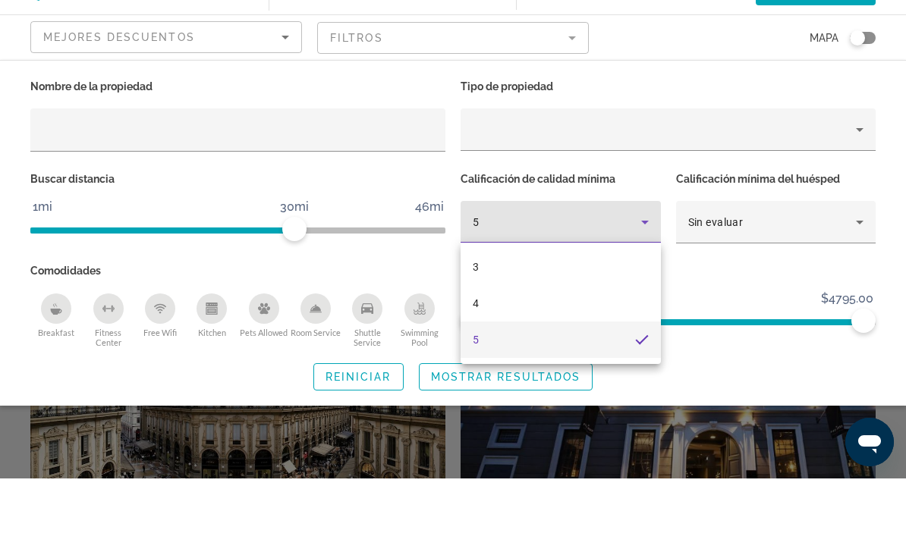
scroll to position [2081, 0]
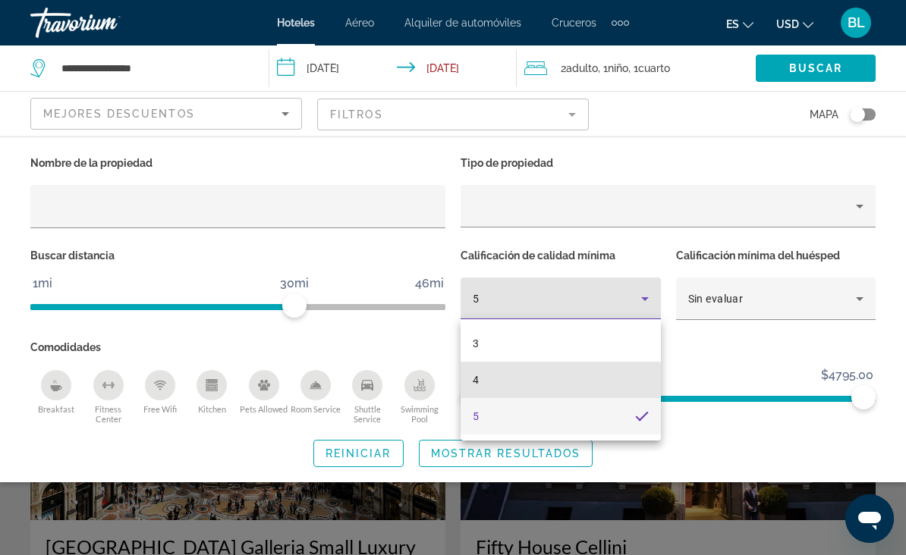
click at [522, 381] on mat-option "4" at bounding box center [560, 380] width 200 height 36
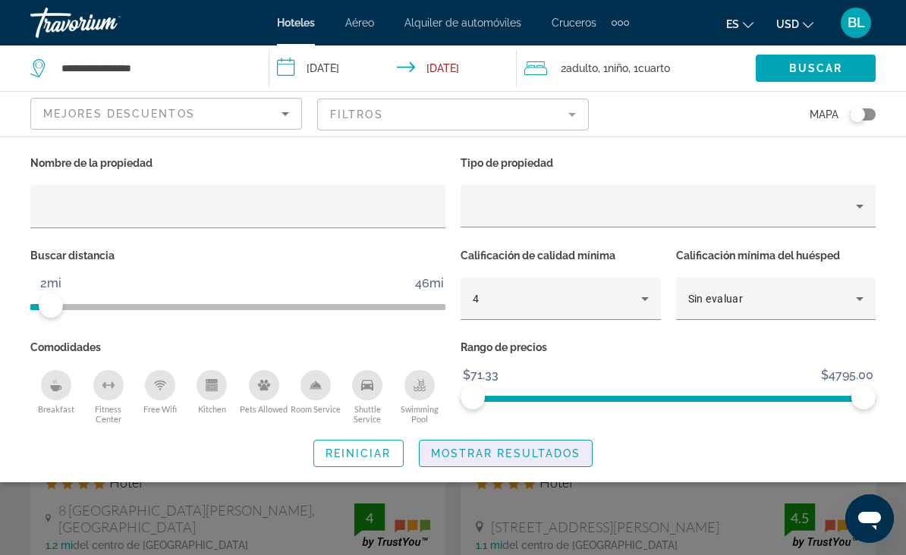
click at [540, 458] on span "Search widget" at bounding box center [505, 453] width 173 height 36
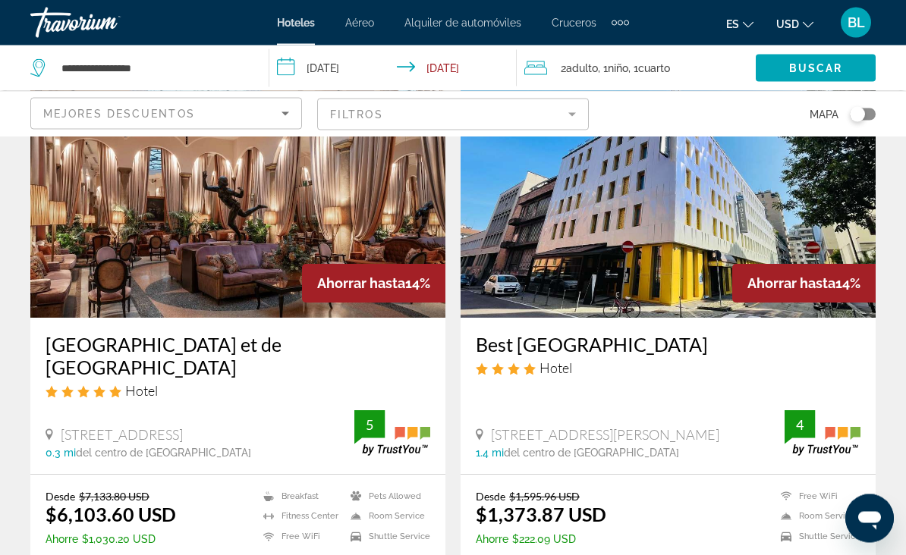
scroll to position [1197, 0]
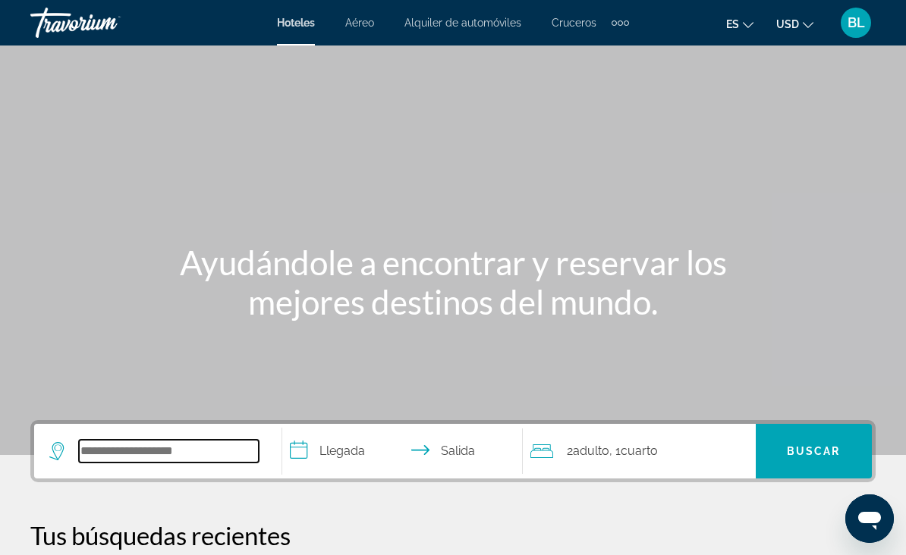
click at [208, 457] on input "Search widget" at bounding box center [169, 451] width 180 height 23
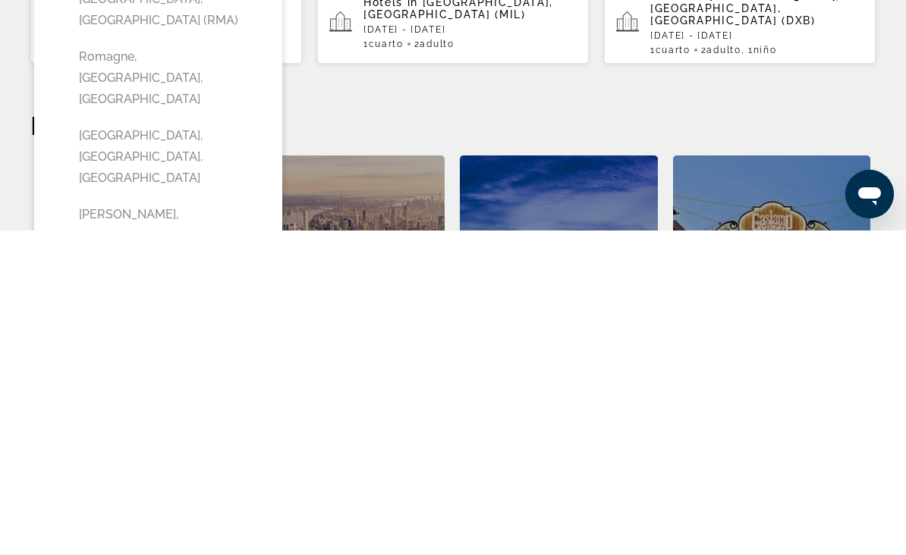
scroll to position [262, 0]
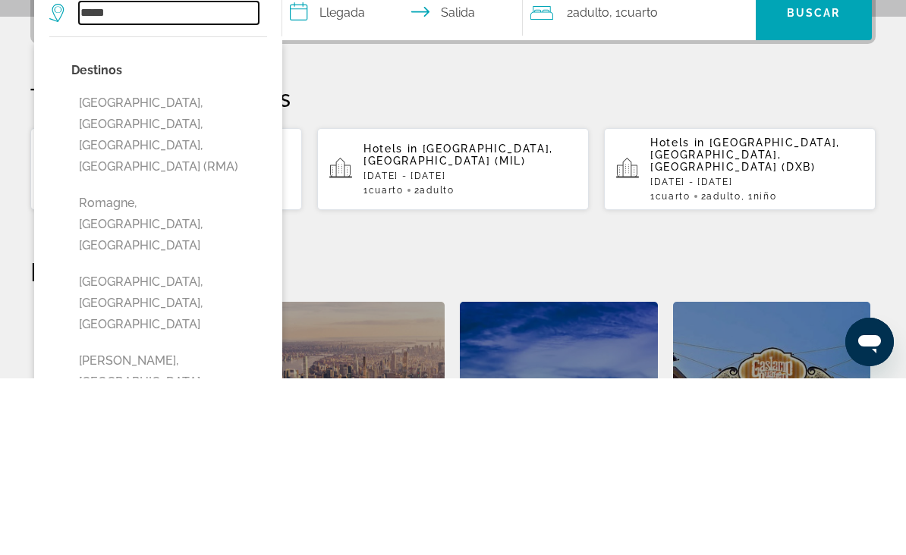
type input "****"
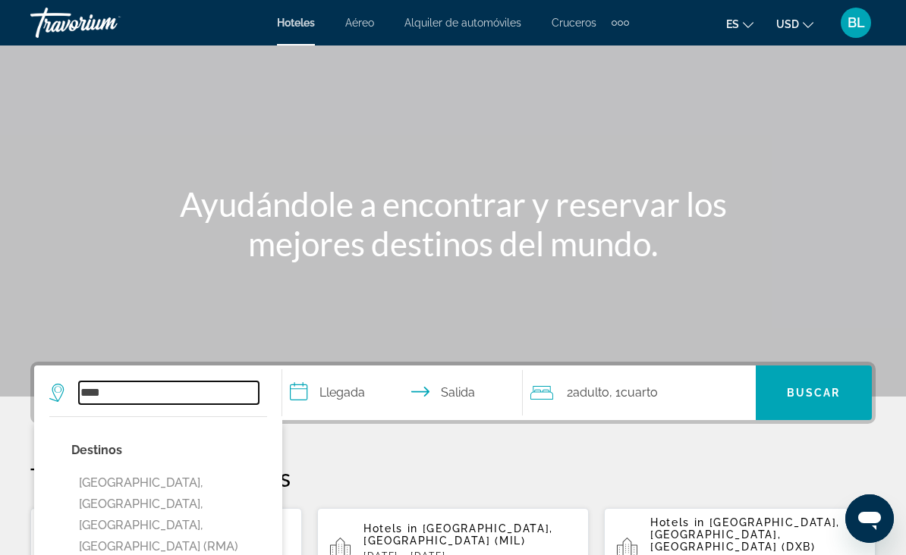
scroll to position [47, 0]
